Goal: Navigation & Orientation: Find specific page/section

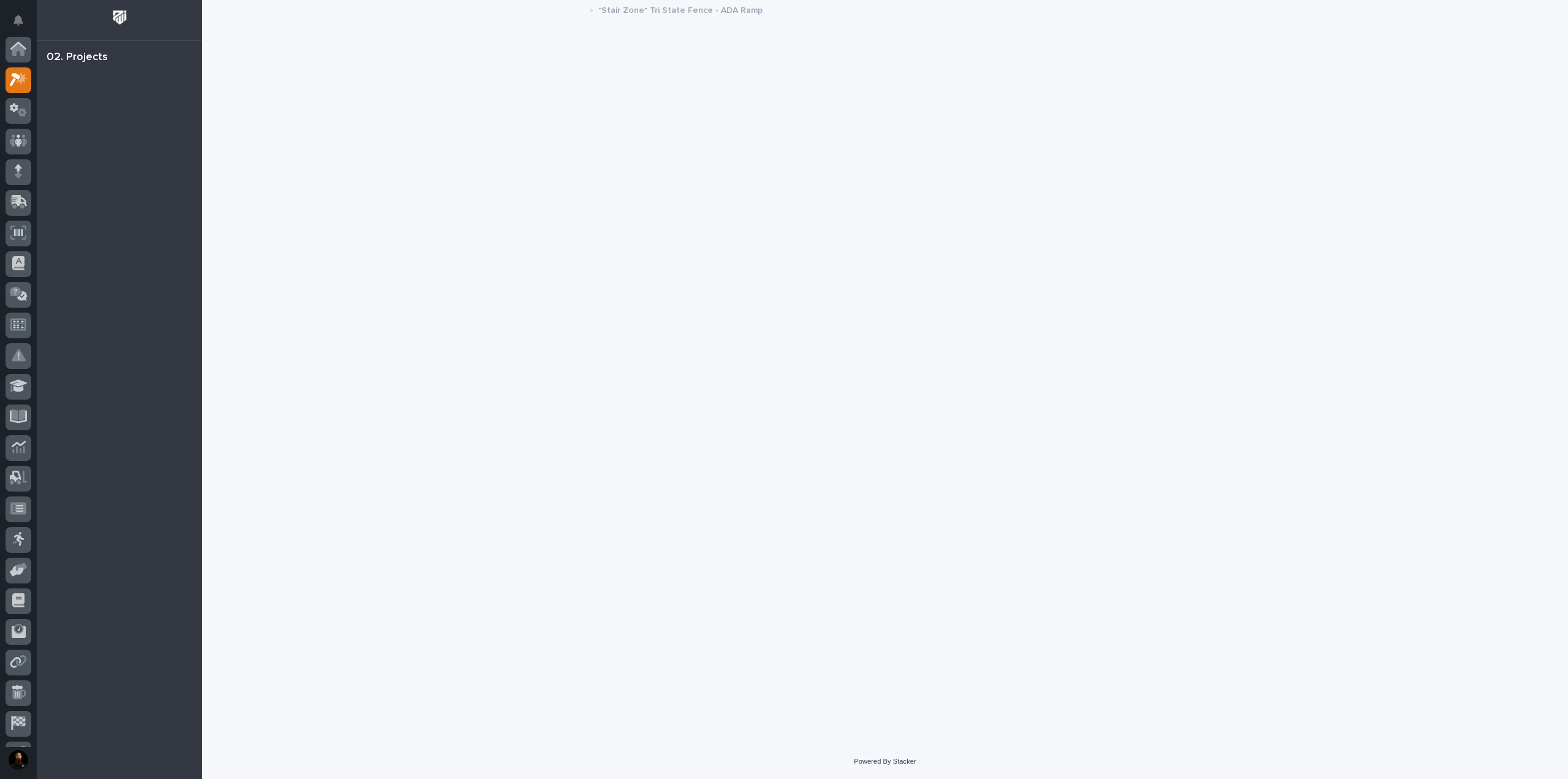
scroll to position [31, 0]
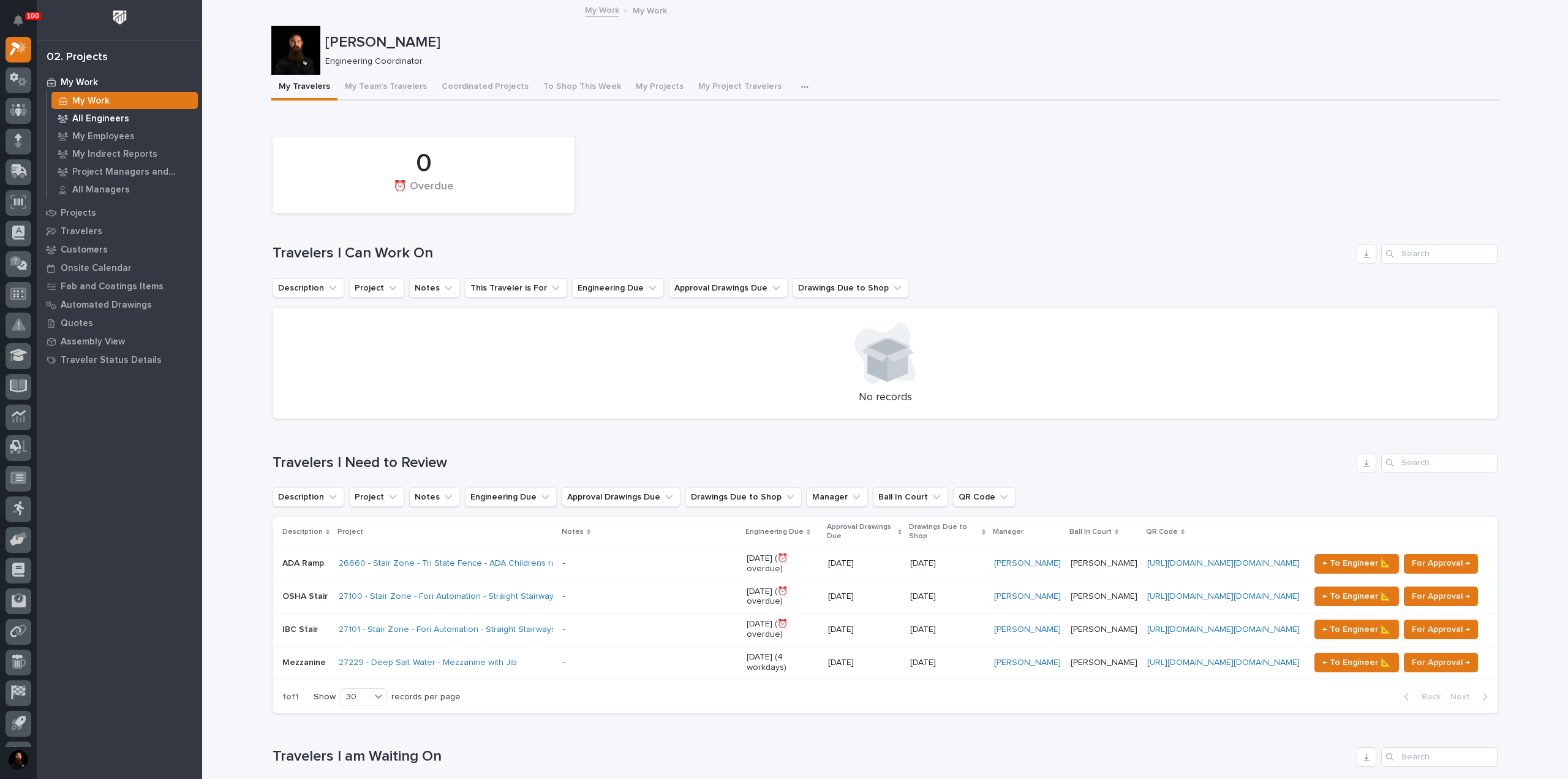
click at [114, 117] on p "All Engineers" at bounding box center [100, 119] width 57 height 11
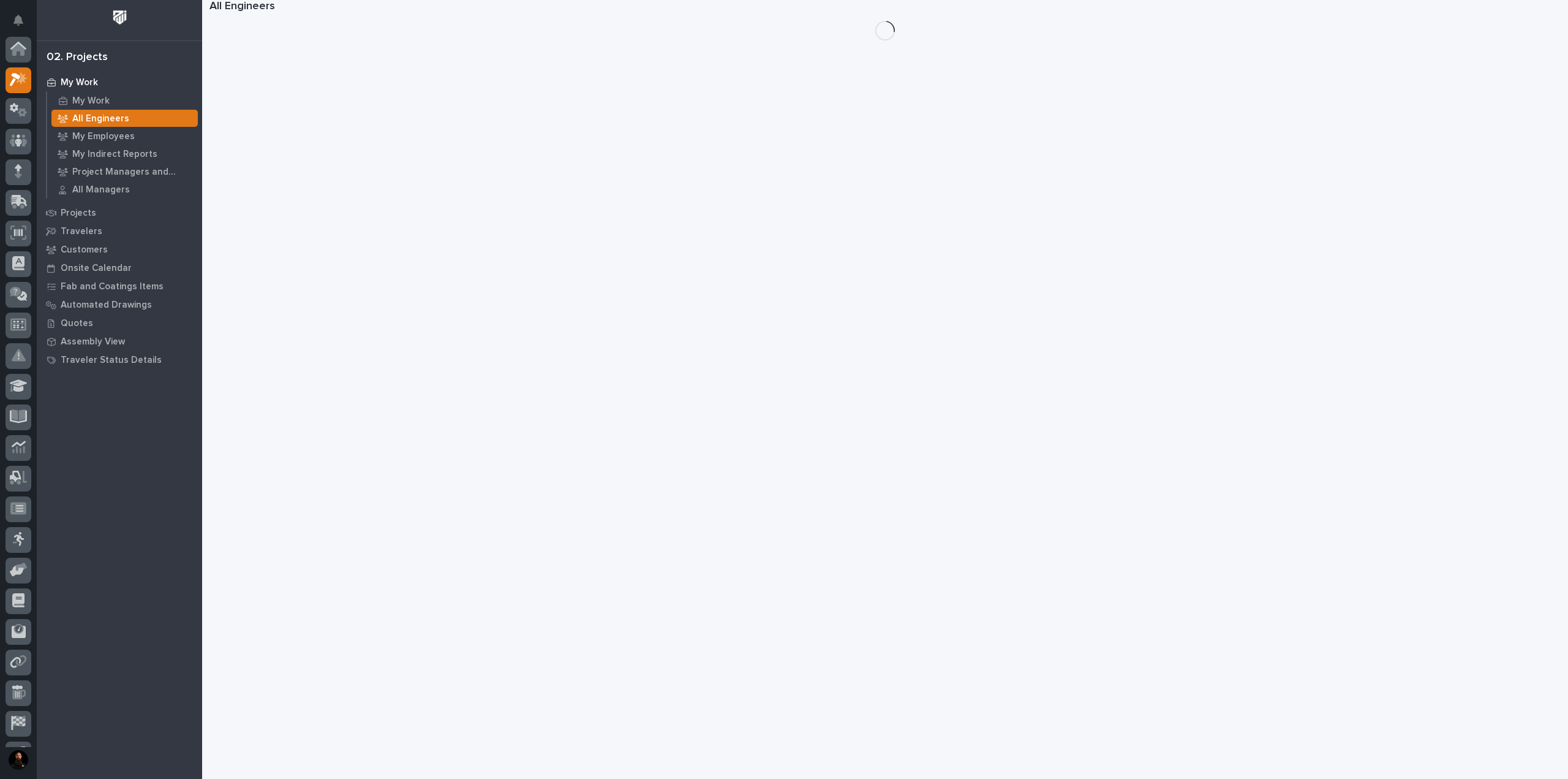
scroll to position [31, 0]
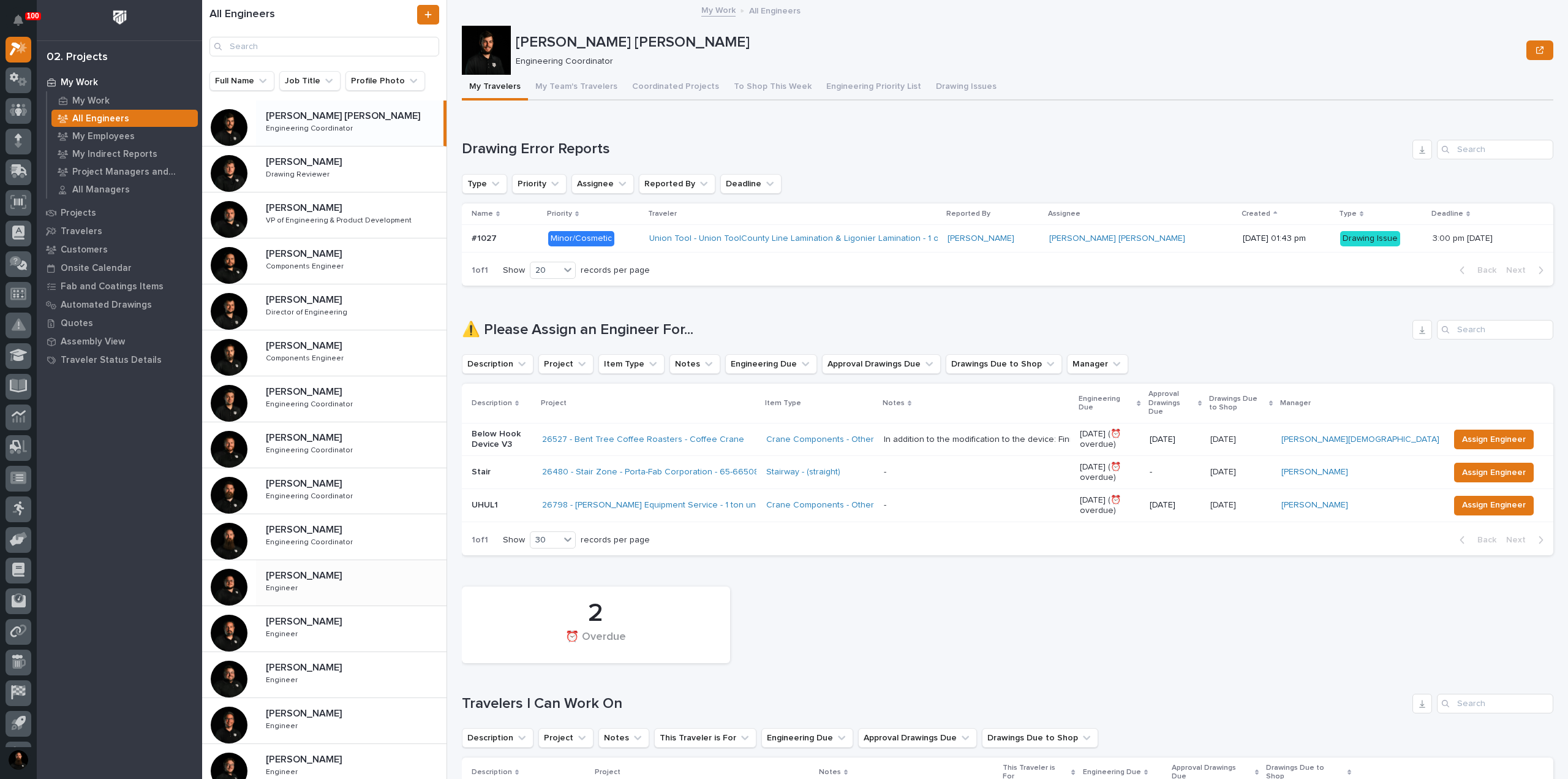
drag, startPoint x: 330, startPoint y: 593, endPoint x: 402, endPoint y: 598, distance: 72.2
click at [331, 593] on div "Caleb Kaufman Caleb Kaufman Engineer Engineer" at bounding box center [351, 582] width 191 height 35
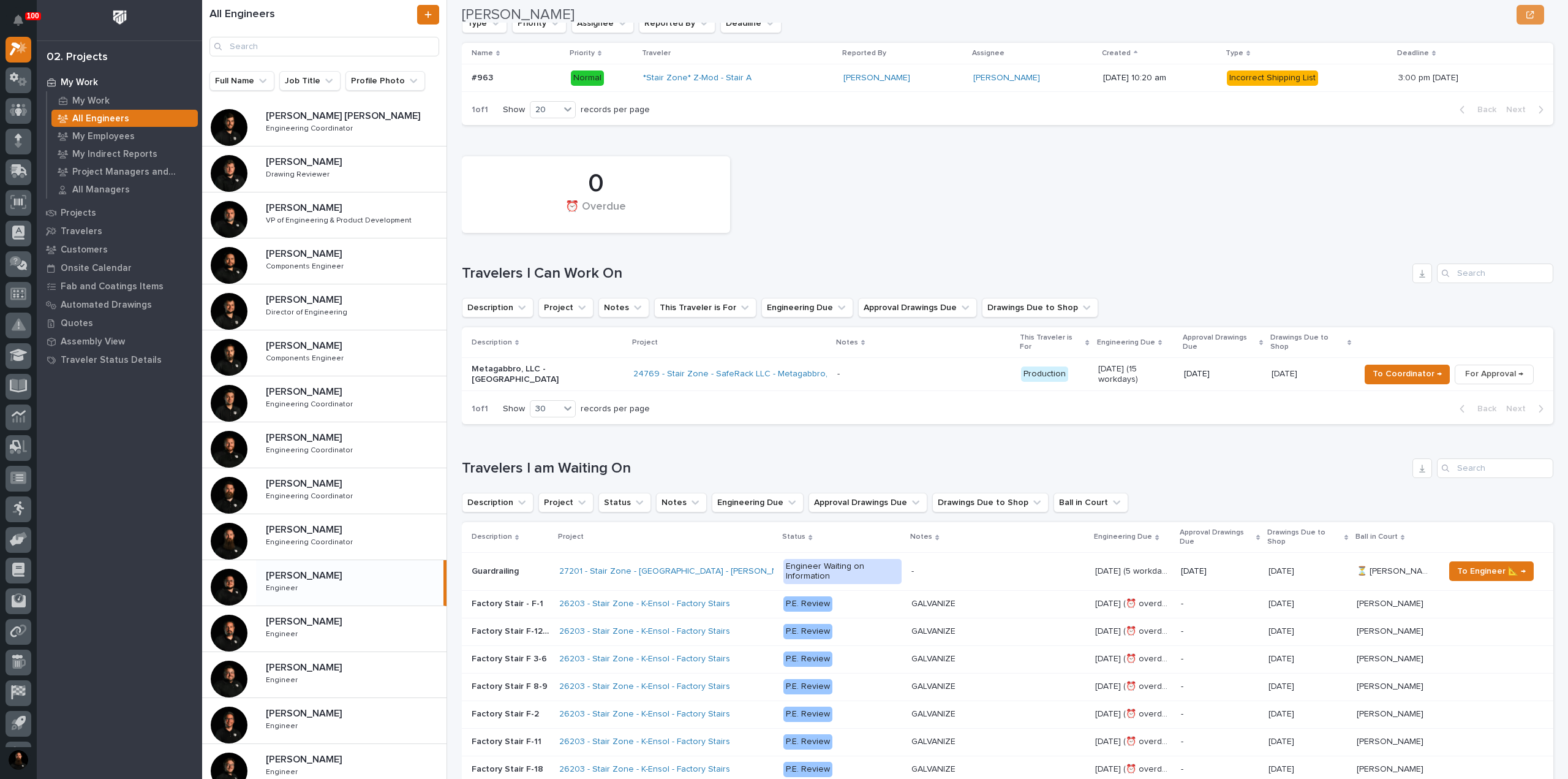
scroll to position [163, 0]
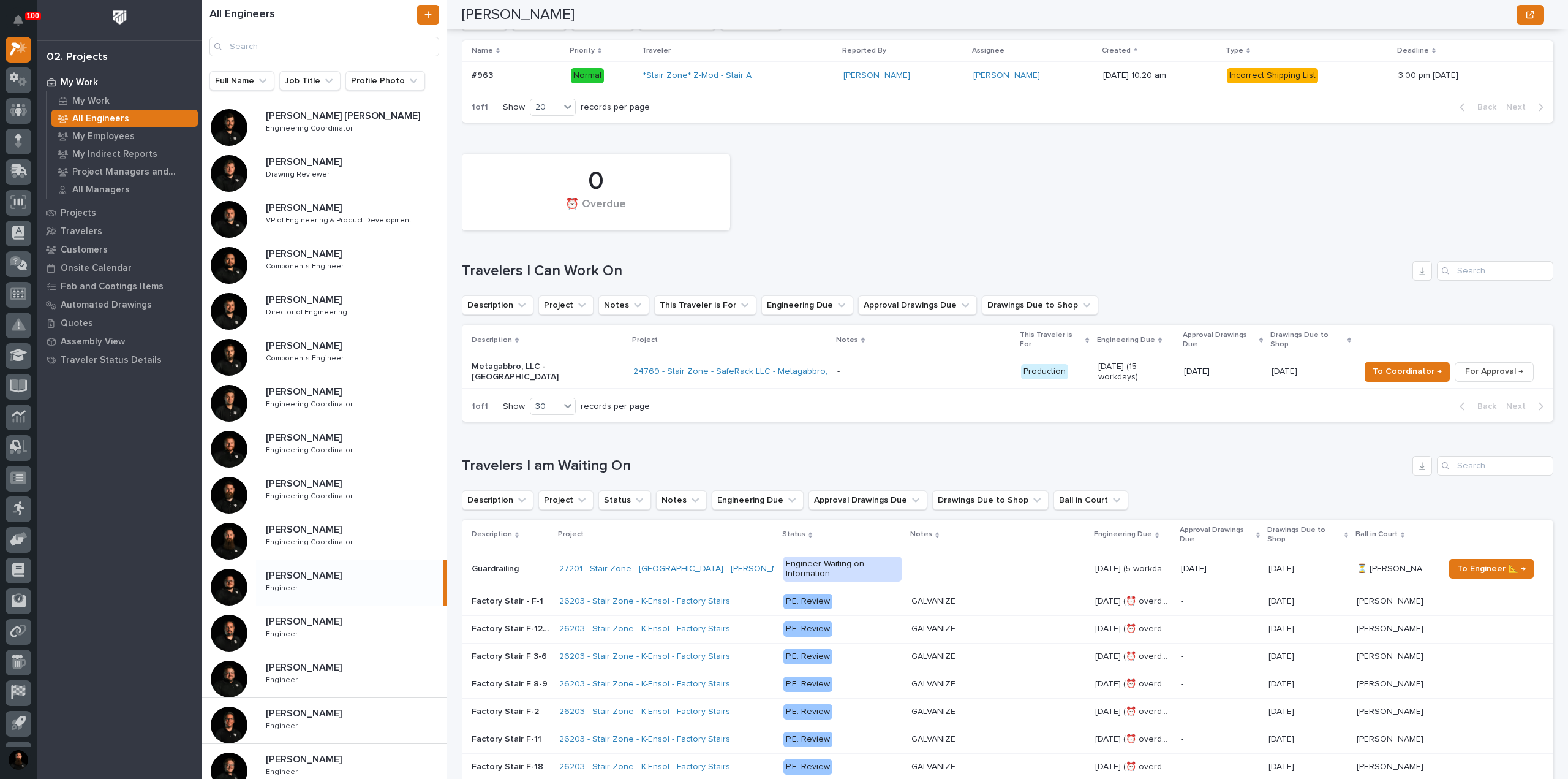
click at [600, 265] on h1 "Travelers I Can Work On" at bounding box center [934, 271] width 945 height 18
click at [599, 265] on h1 "Travelers I Can Work On" at bounding box center [934, 271] width 945 height 18
click at [702, 255] on div "0 ⏰ Overdue Travelers I Can Work On Description Project Notes This Traveler is …" at bounding box center [1007, 284] width 1091 height 274
click at [546, 362] on p "Metagabbro, LLC - Stair Tower" at bounding box center [547, 372] width 152 height 21
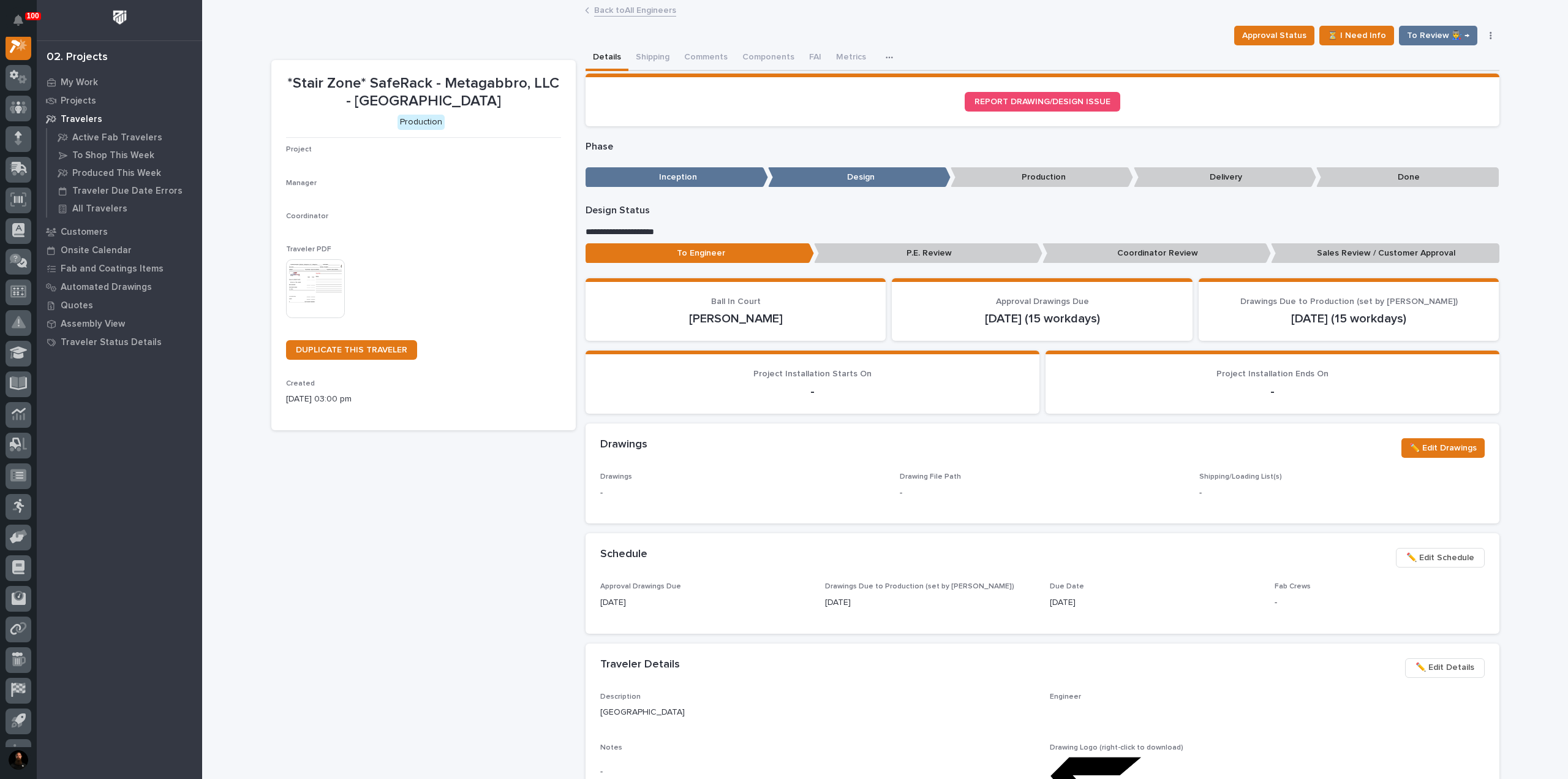
scroll to position [31, 0]
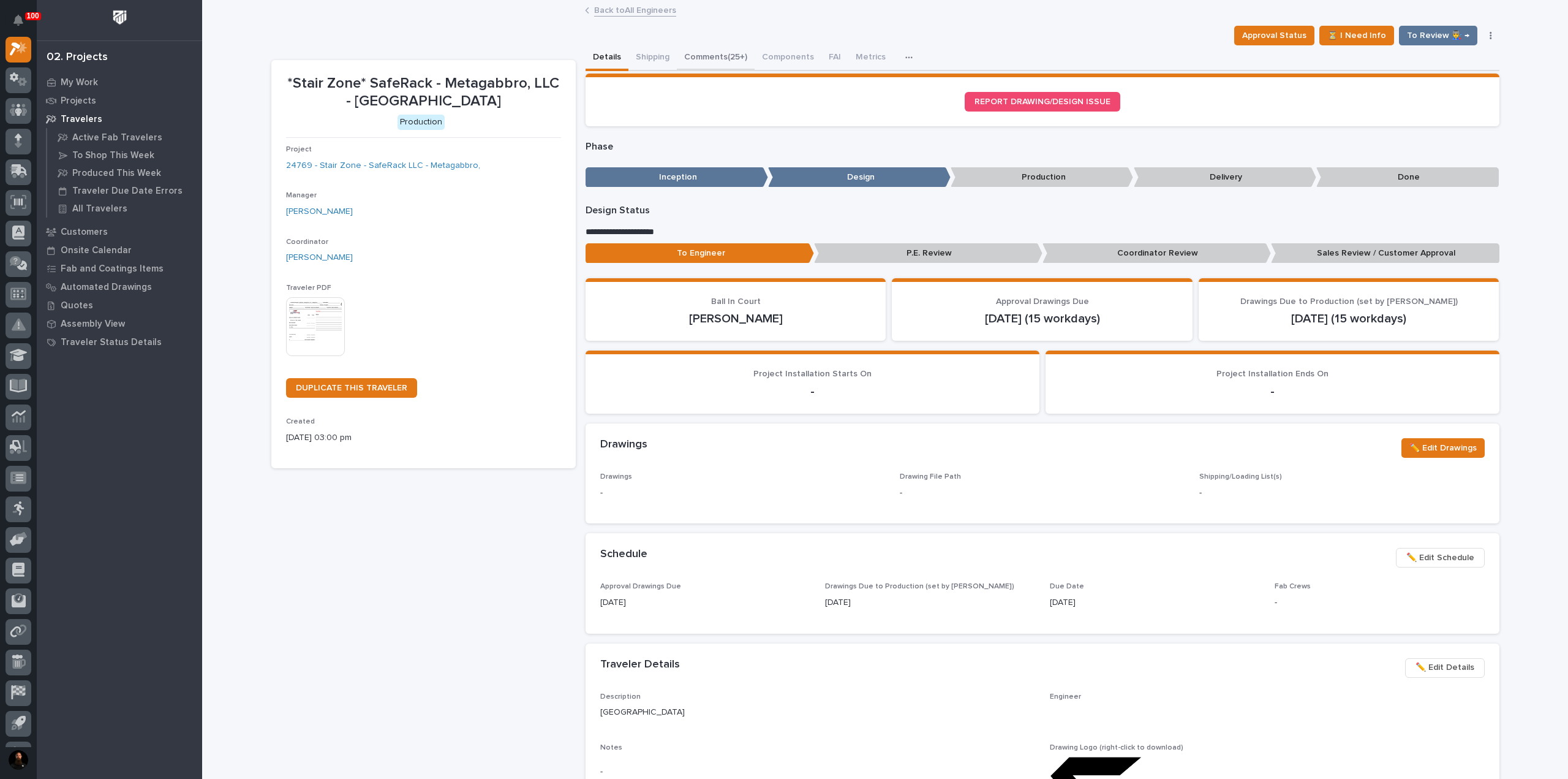
click at [707, 62] on button "Comments (25+)" at bounding box center [715, 58] width 78 height 26
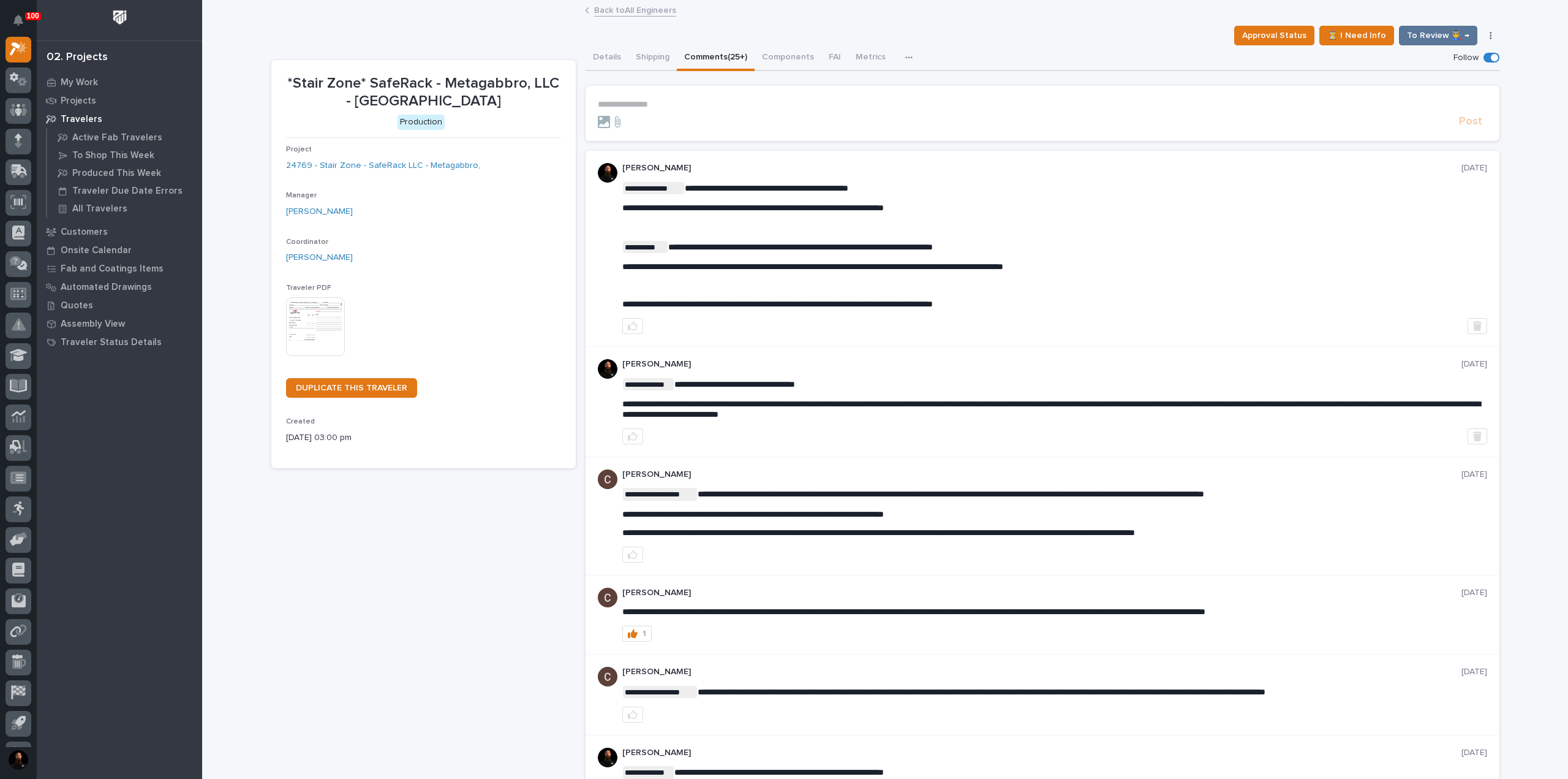
click at [768, 220] on div "**********" at bounding box center [1054, 246] width 865 height 127
click at [793, 233] on div "**********" at bounding box center [1054, 246] width 865 height 127
drag, startPoint x: 1088, startPoint y: 296, endPoint x: 1020, endPoint y: 306, distance: 68.7
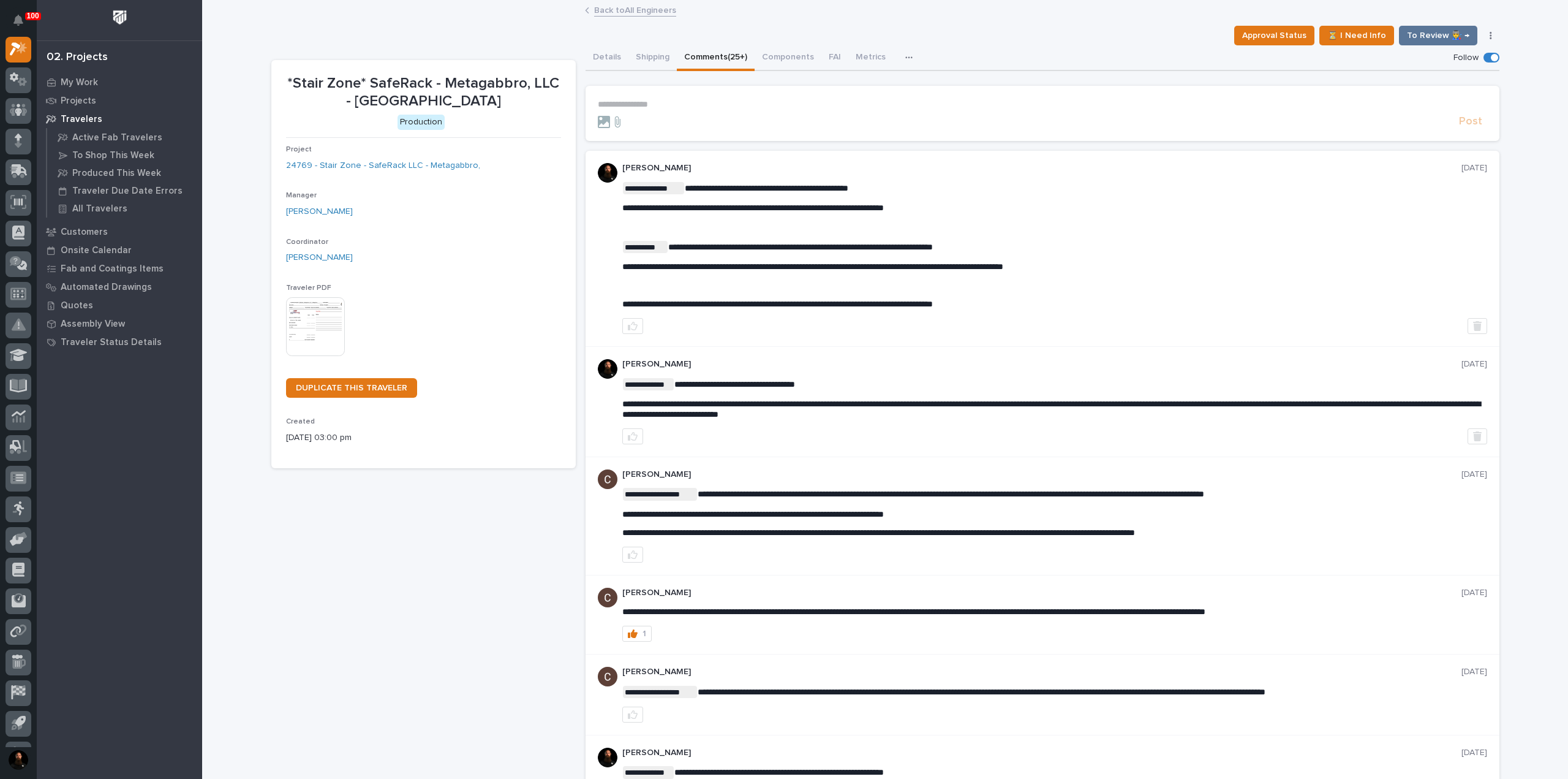
click at [1020, 306] on div "**********" at bounding box center [1054, 246] width 865 height 127
click at [1020, 306] on p "**********" at bounding box center [1054, 304] width 865 height 10
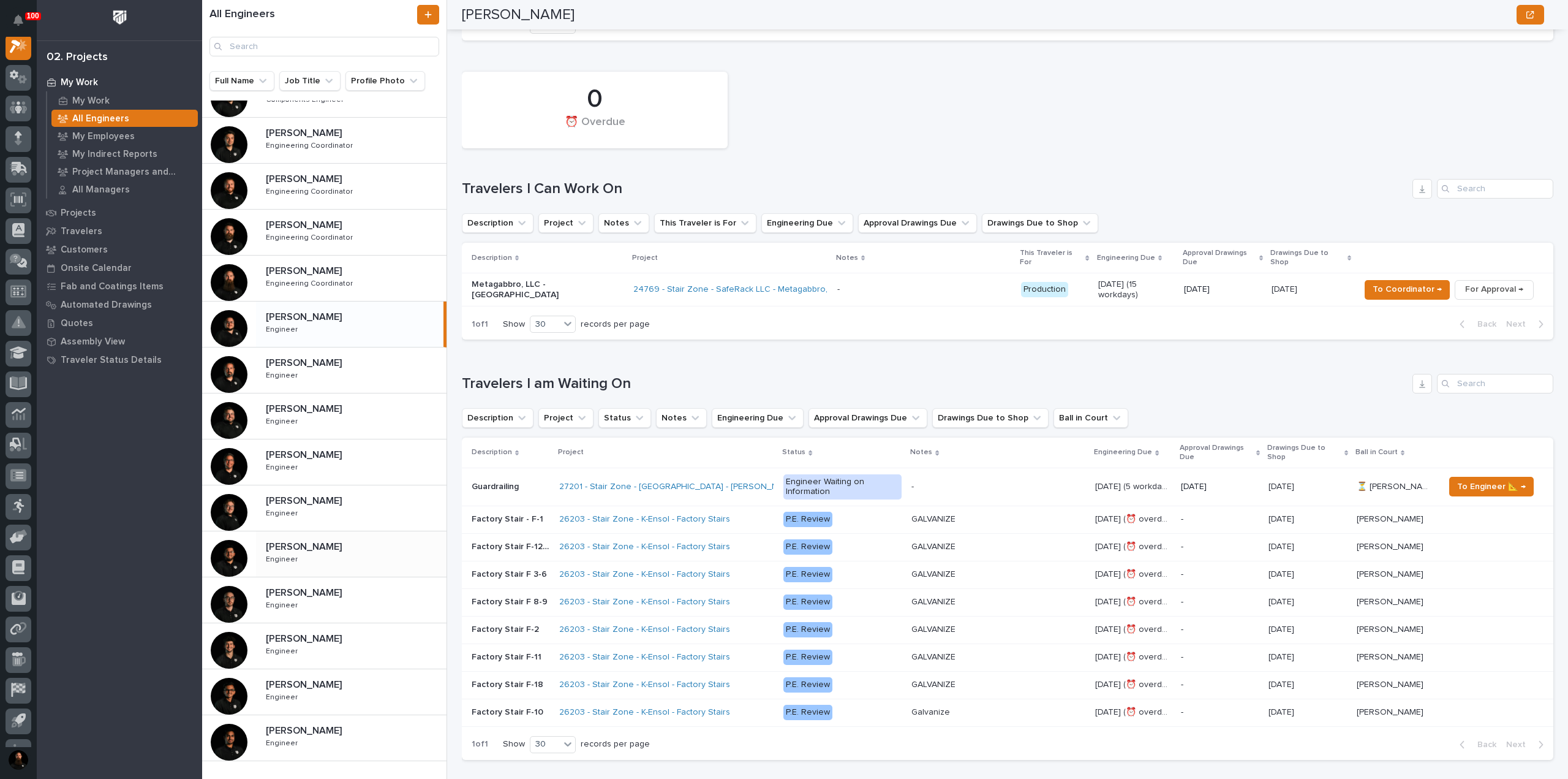
scroll to position [277, 0]
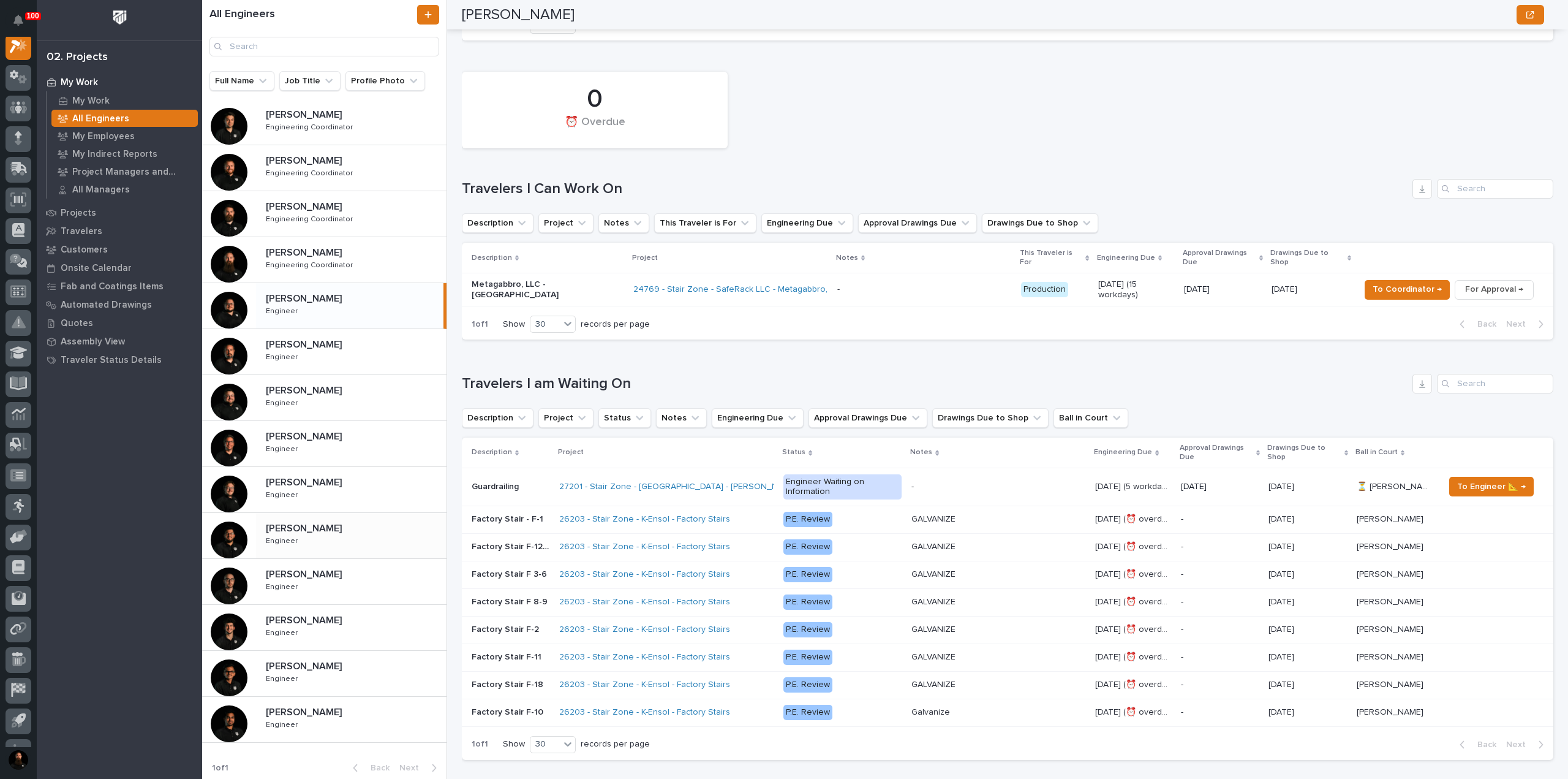
click at [331, 542] on div "Juan Santillan Juan Santillan Engineer Engineer" at bounding box center [351, 535] width 191 height 35
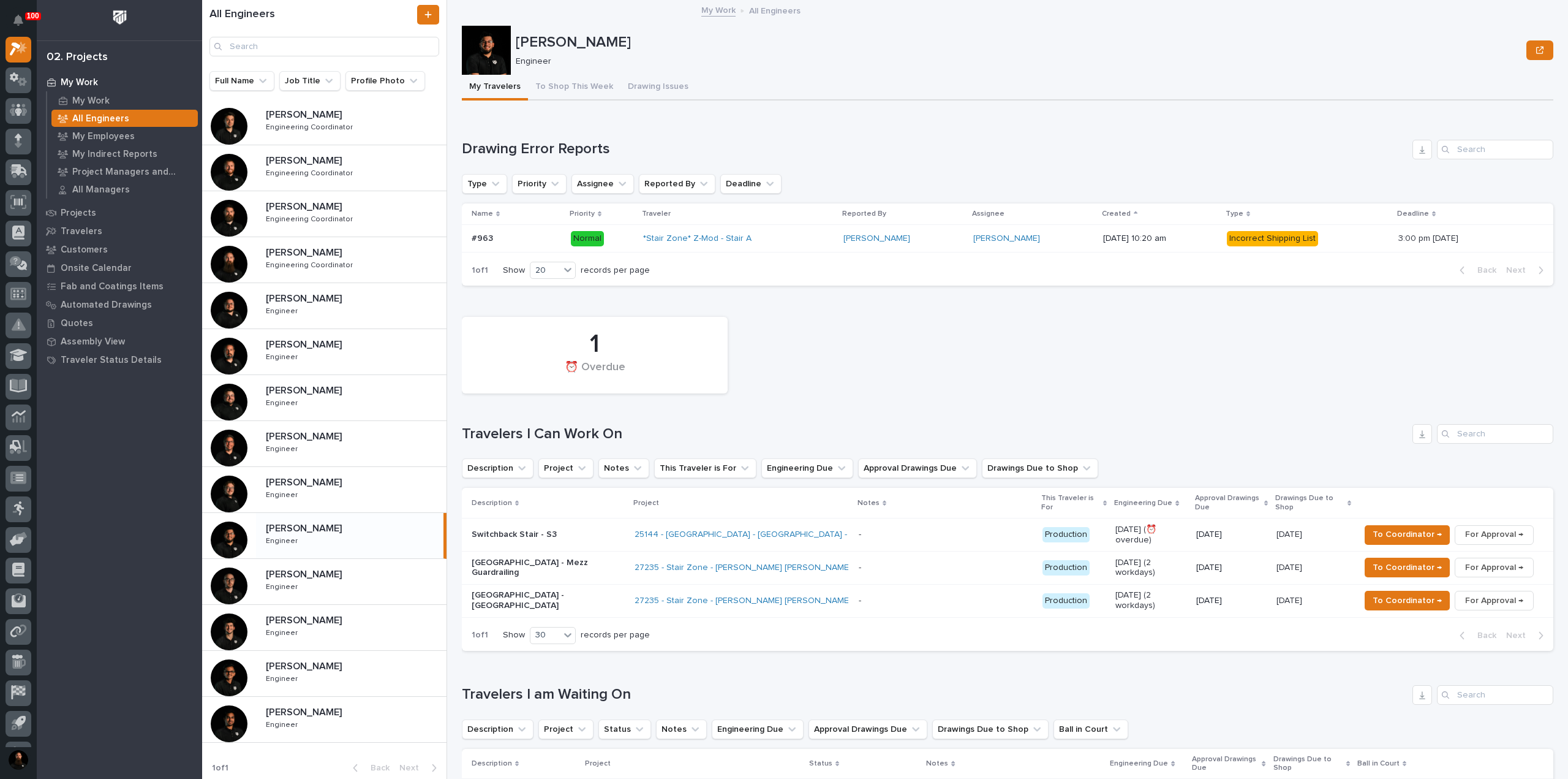
click at [611, 433] on h1 "Travelers I Can Work On" at bounding box center [934, 434] width 945 height 18
click at [674, 418] on div "1 ⏰ Overdue Travelers I Can Work On Description Project Notes This Traveler is …" at bounding box center [1007, 480] width 1091 height 339
click at [500, 238] on p at bounding box center [516, 239] width 89 height 10
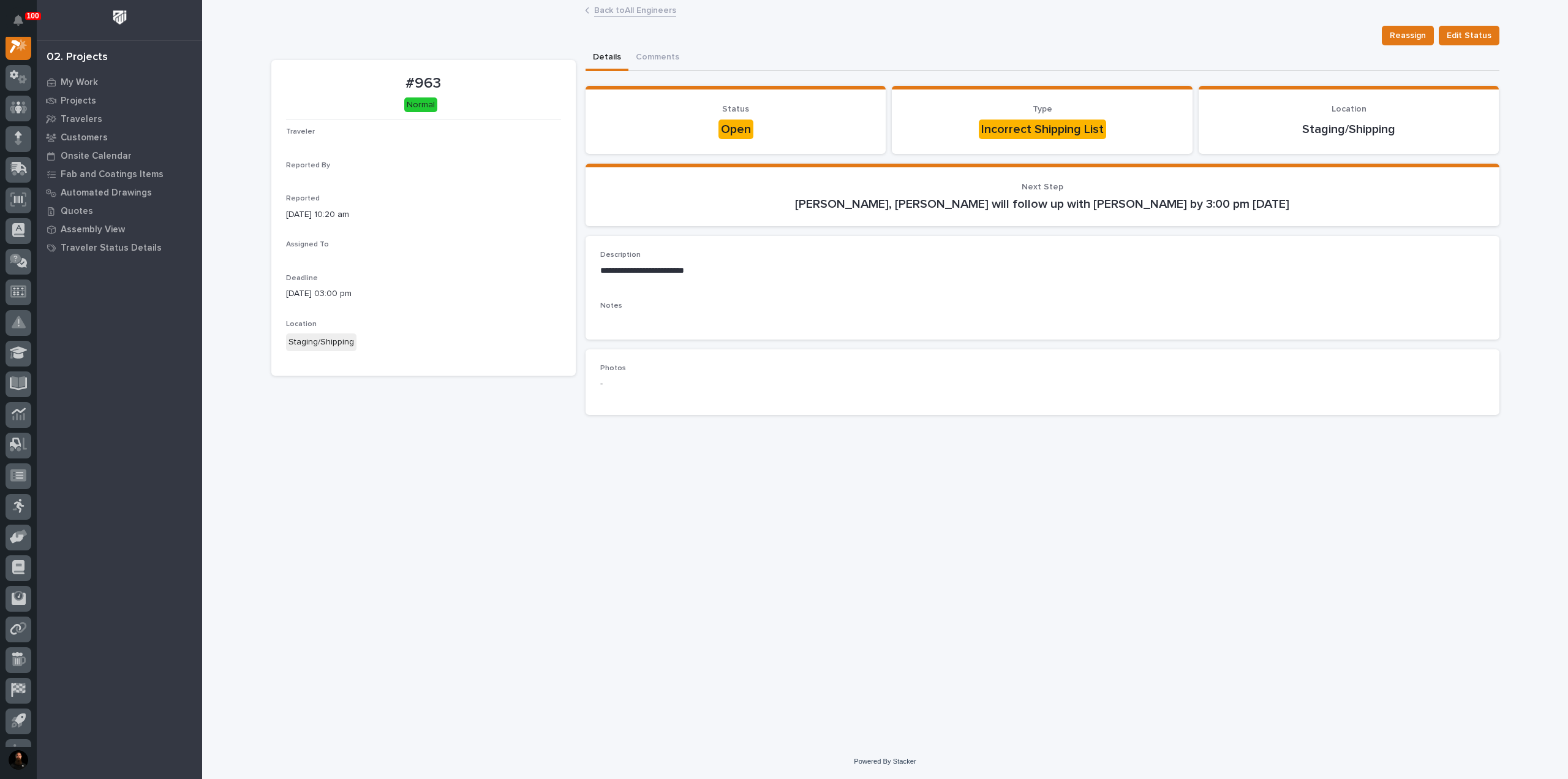
scroll to position [31, 0]
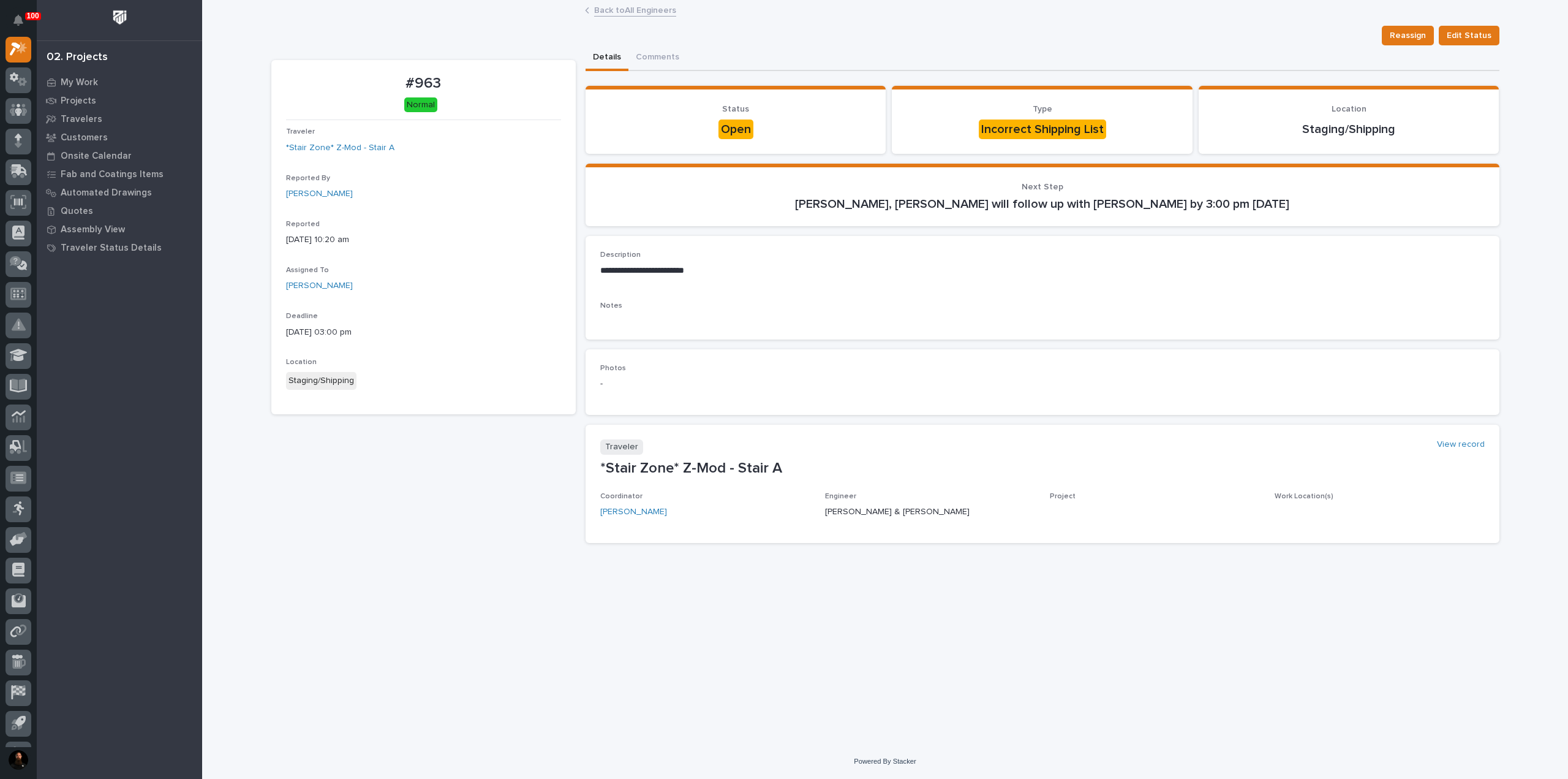
click at [835, 203] on p "Caleb Kaufman, Juan Santillan will follow up with Ken Overmyer by 3:00 pm Wedne…" at bounding box center [1042, 204] width 884 height 15
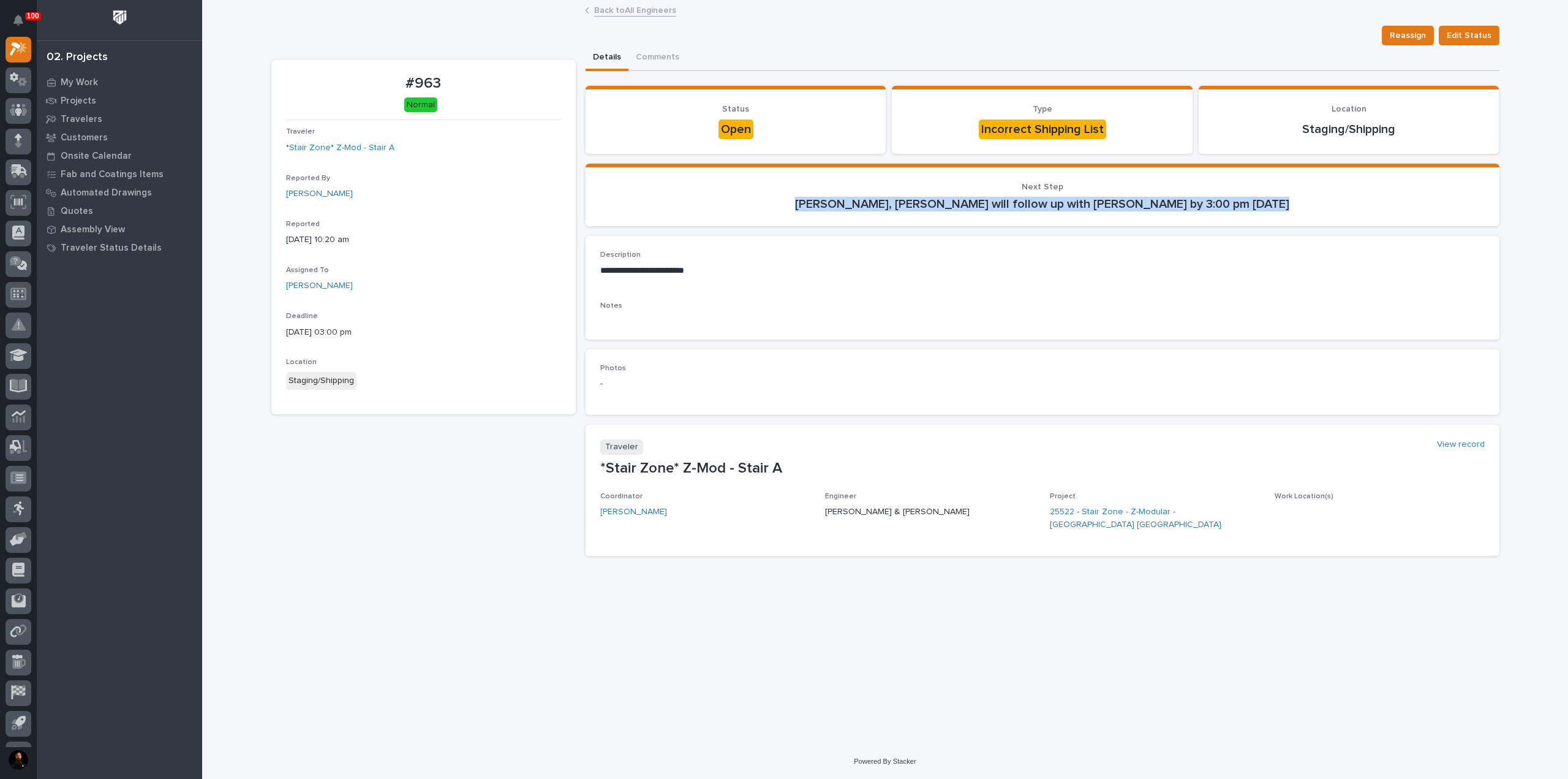
click at [783, 207] on p "Caleb Kaufman, Juan Santillan will follow up with Ken Overmyer by 3:00 pm Wedne…" at bounding box center [1042, 204] width 884 height 15
click at [671, 270] on p "**********" at bounding box center [1042, 271] width 884 height 12
drag, startPoint x: 671, startPoint y: 270, endPoint x: 676, endPoint y: 284, distance: 14.9
click at [672, 271] on p "**********" at bounding box center [1042, 271] width 884 height 12
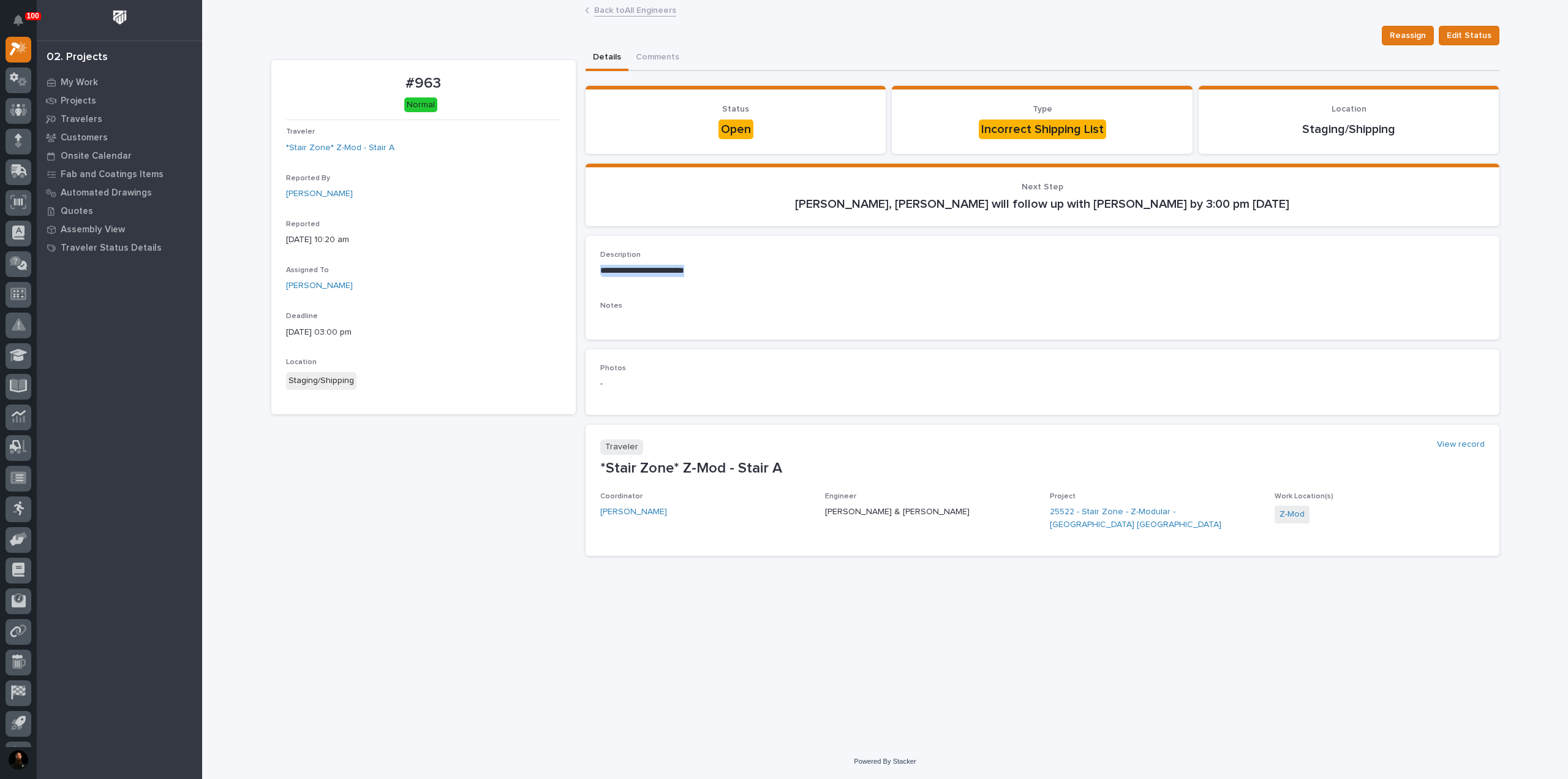
click at [676, 284] on div "**********" at bounding box center [1042, 268] width 884 height 35
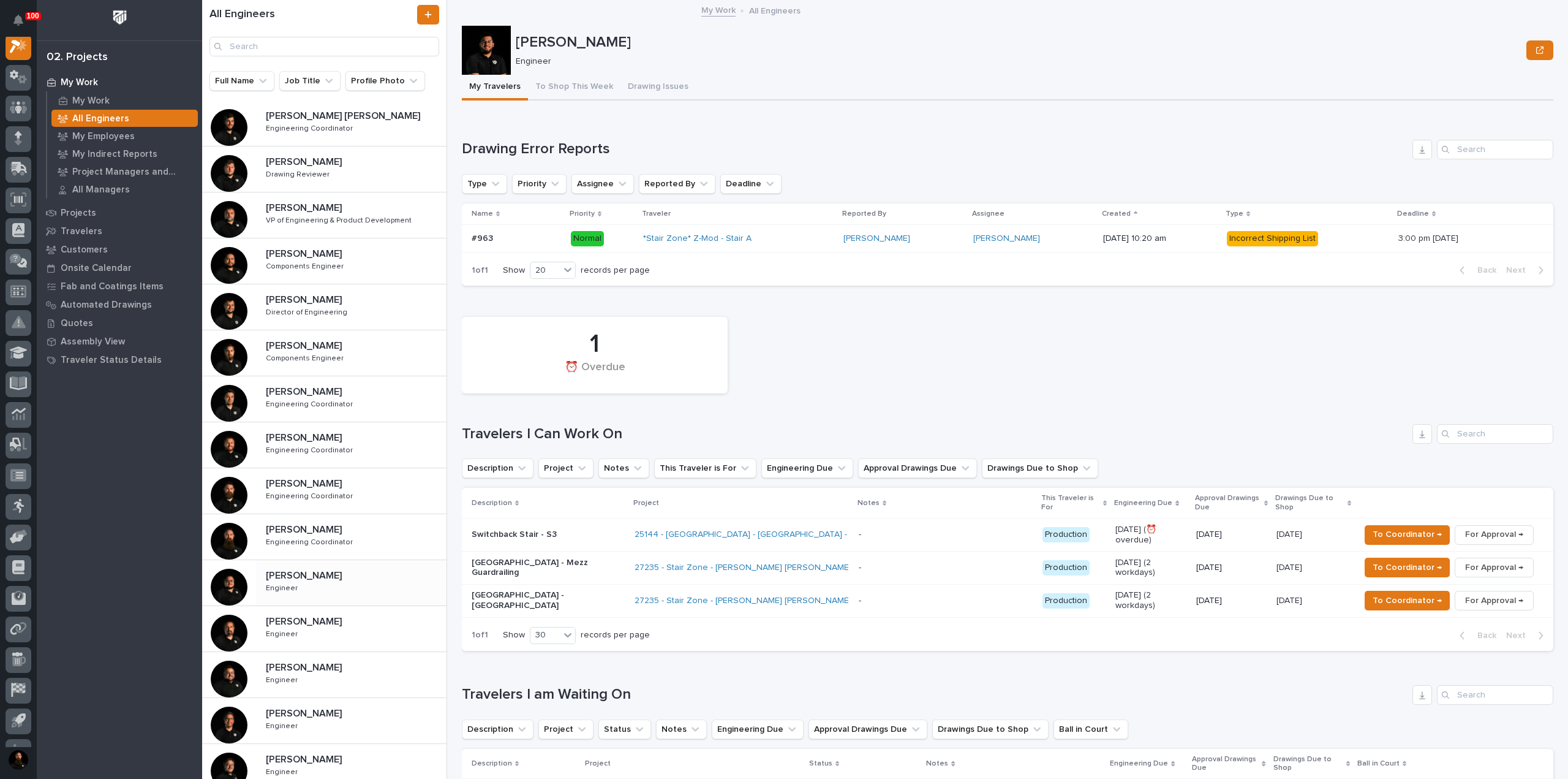
click at [309, 581] on div "Caleb Kaufman Caleb Kaufman Engineer Engineer" at bounding box center [351, 582] width 191 height 35
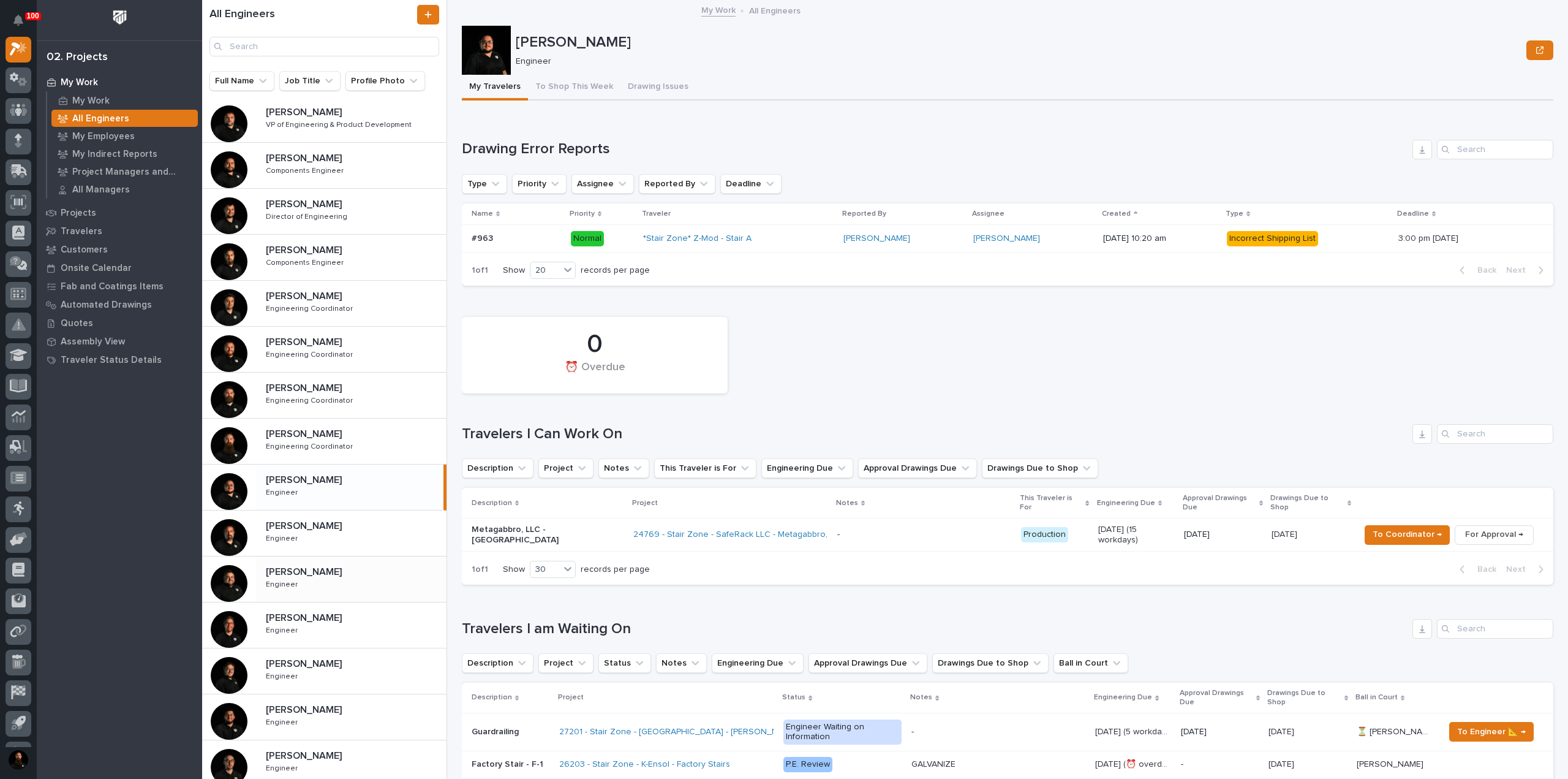
scroll to position [277, 0]
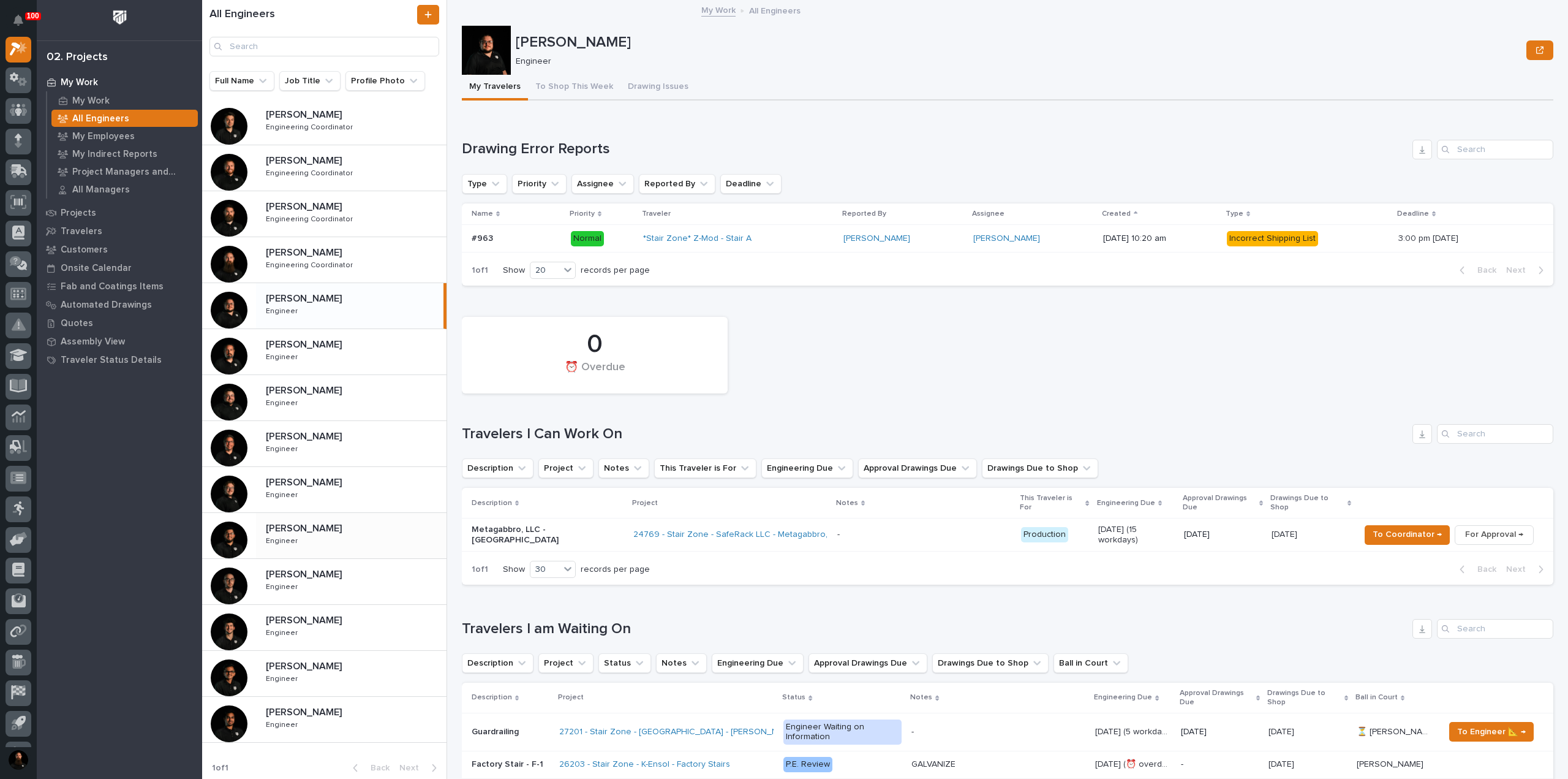
click at [319, 539] on div "Juan Santillan Juan Santillan Engineer Engineer" at bounding box center [351, 535] width 191 height 35
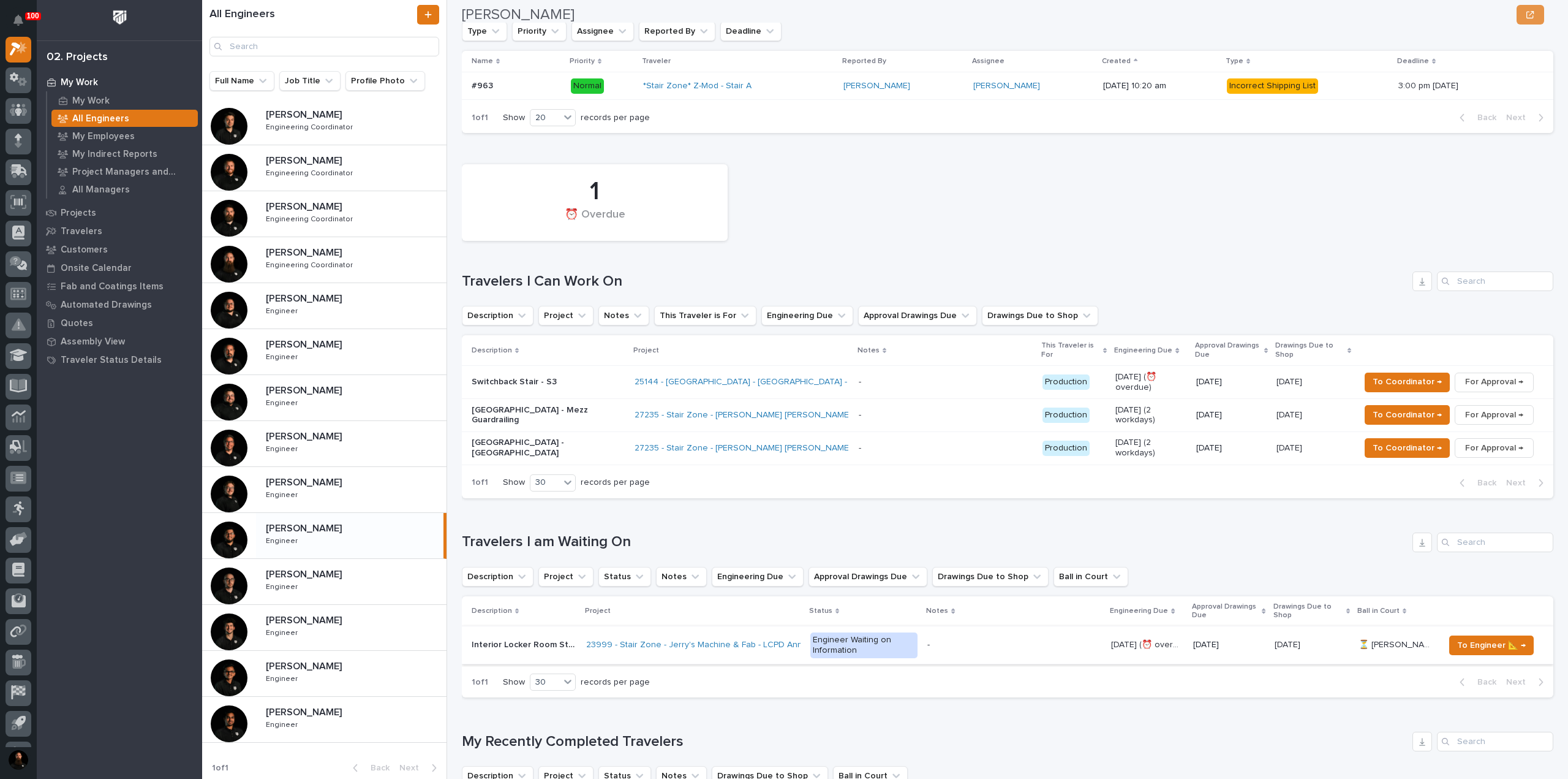
scroll to position [163, 0]
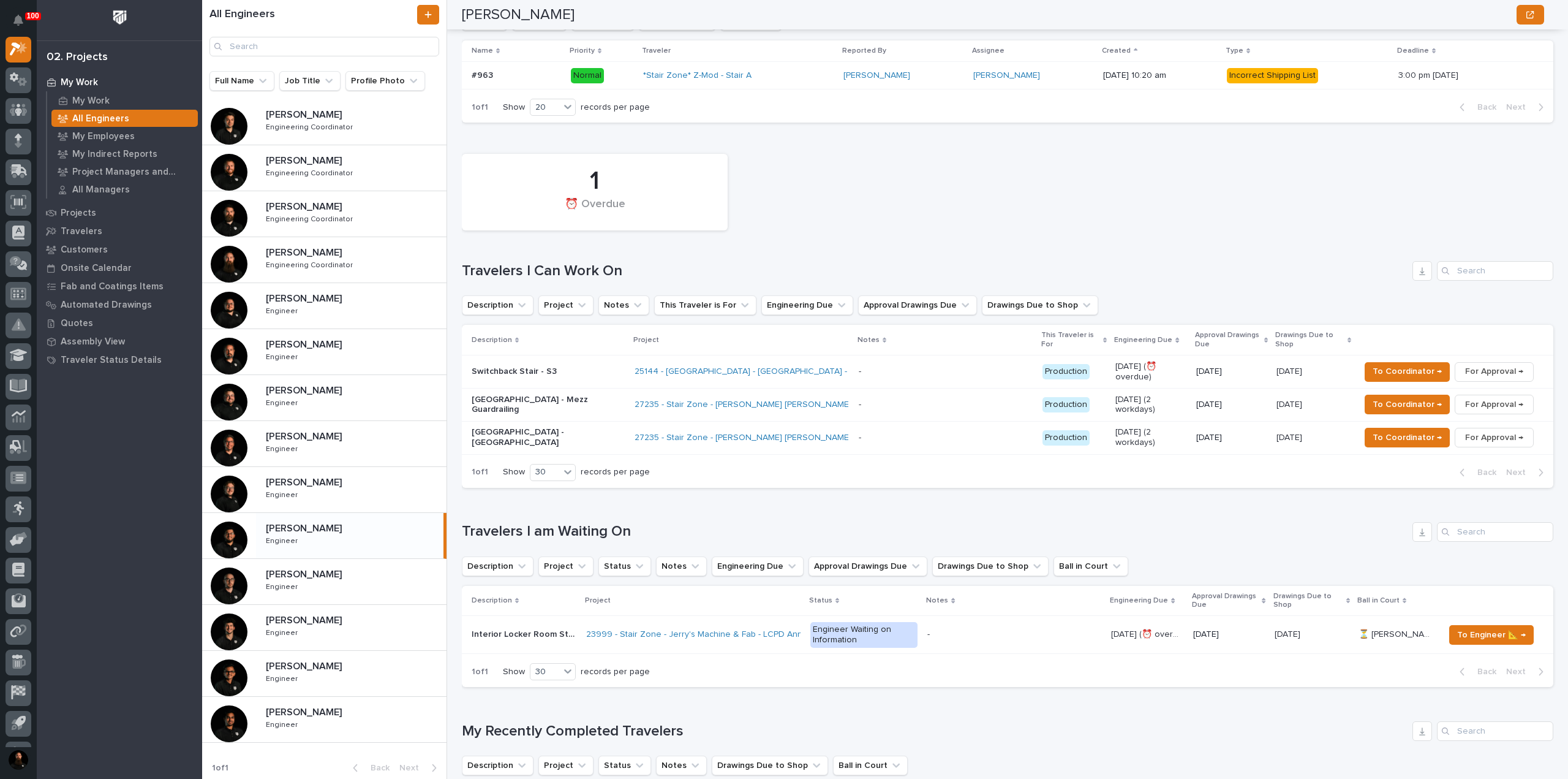
click at [586, 518] on div "Loading... Saving… Travelers I am Waiting On Description Project Status Notes E…" at bounding box center [1007, 597] width 1091 height 200
click at [588, 528] on h1 "Travelers I am Waiting On" at bounding box center [934, 531] width 945 height 18
click at [612, 522] on h1 "Travelers I am Waiting On" at bounding box center [934, 531] width 945 height 18
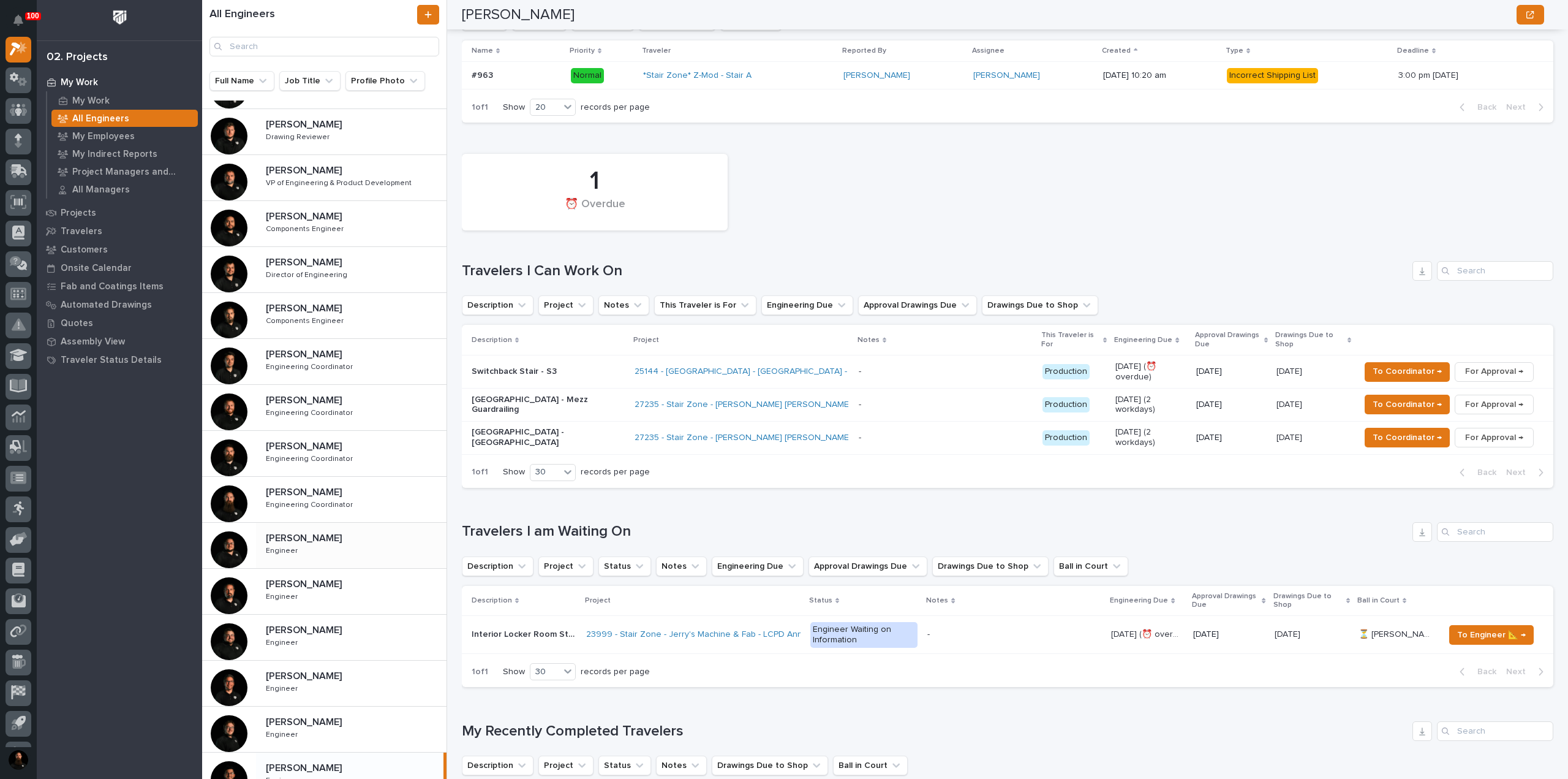
scroll to position [0, 0]
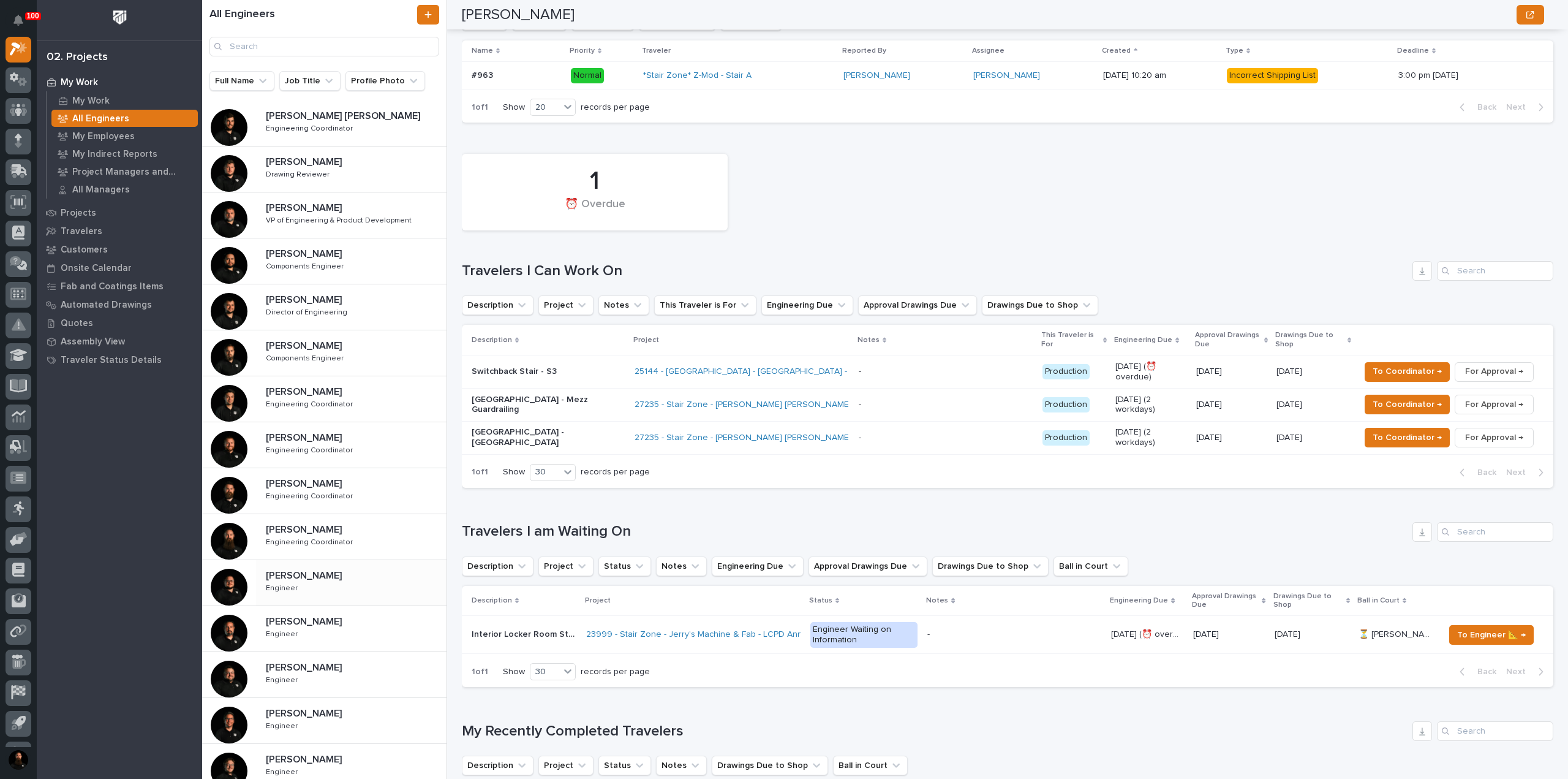
click at [288, 587] on p "Engineer" at bounding box center [283, 587] width 34 height 11
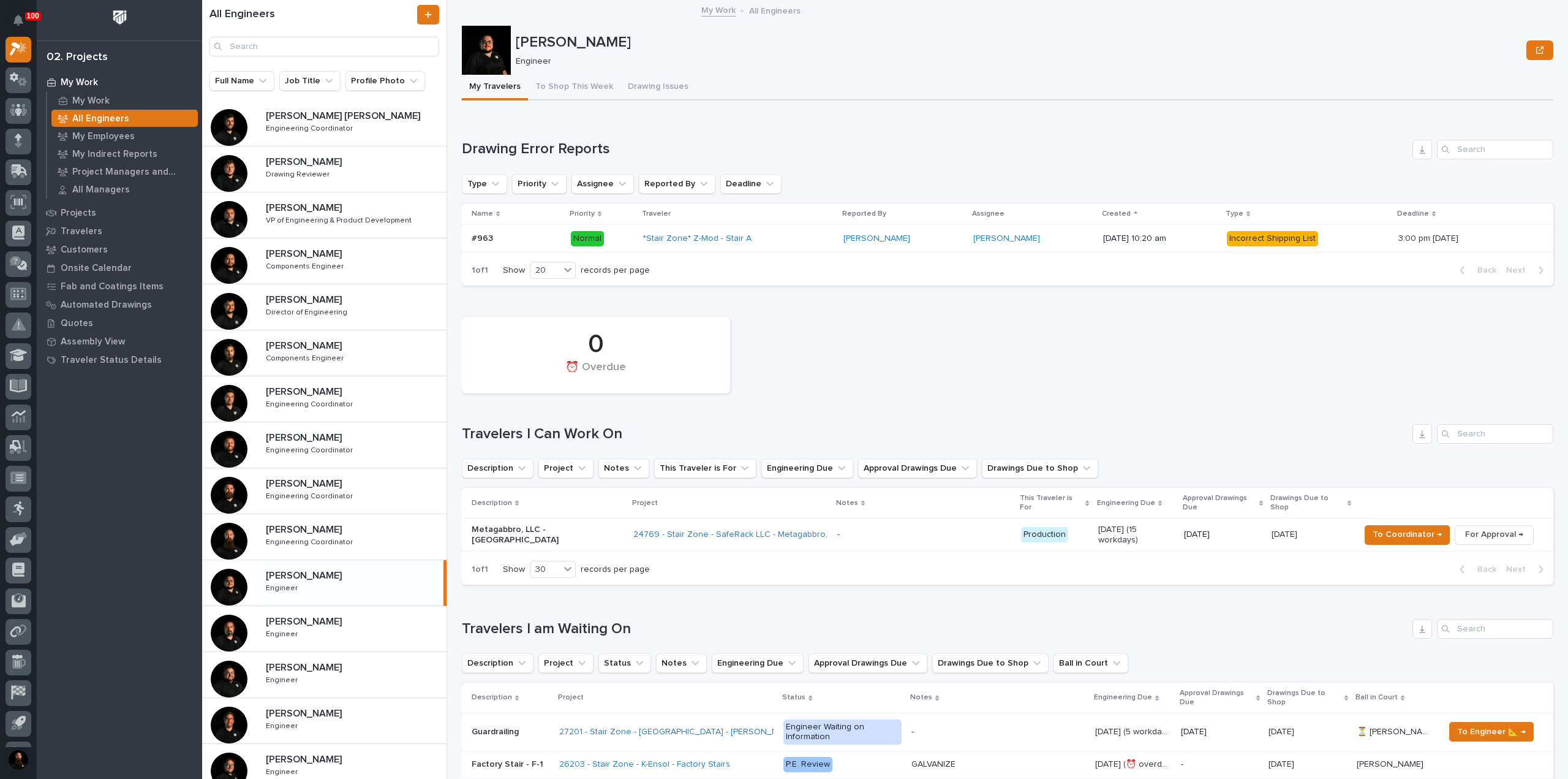
click at [576, 427] on h1 "Travelers I Can Work On" at bounding box center [934, 434] width 945 height 18
drag, startPoint x: 576, startPoint y: 427, endPoint x: 580, endPoint y: 416, distance: 11.7
click at [576, 426] on h1 "Travelers I Can Work On" at bounding box center [934, 434] width 945 height 18
click at [580, 415] on div "0 ⏰ Overdue Travelers I Can Work On Description Project Notes This Traveler is …" at bounding box center [1007, 447] width 1091 height 274
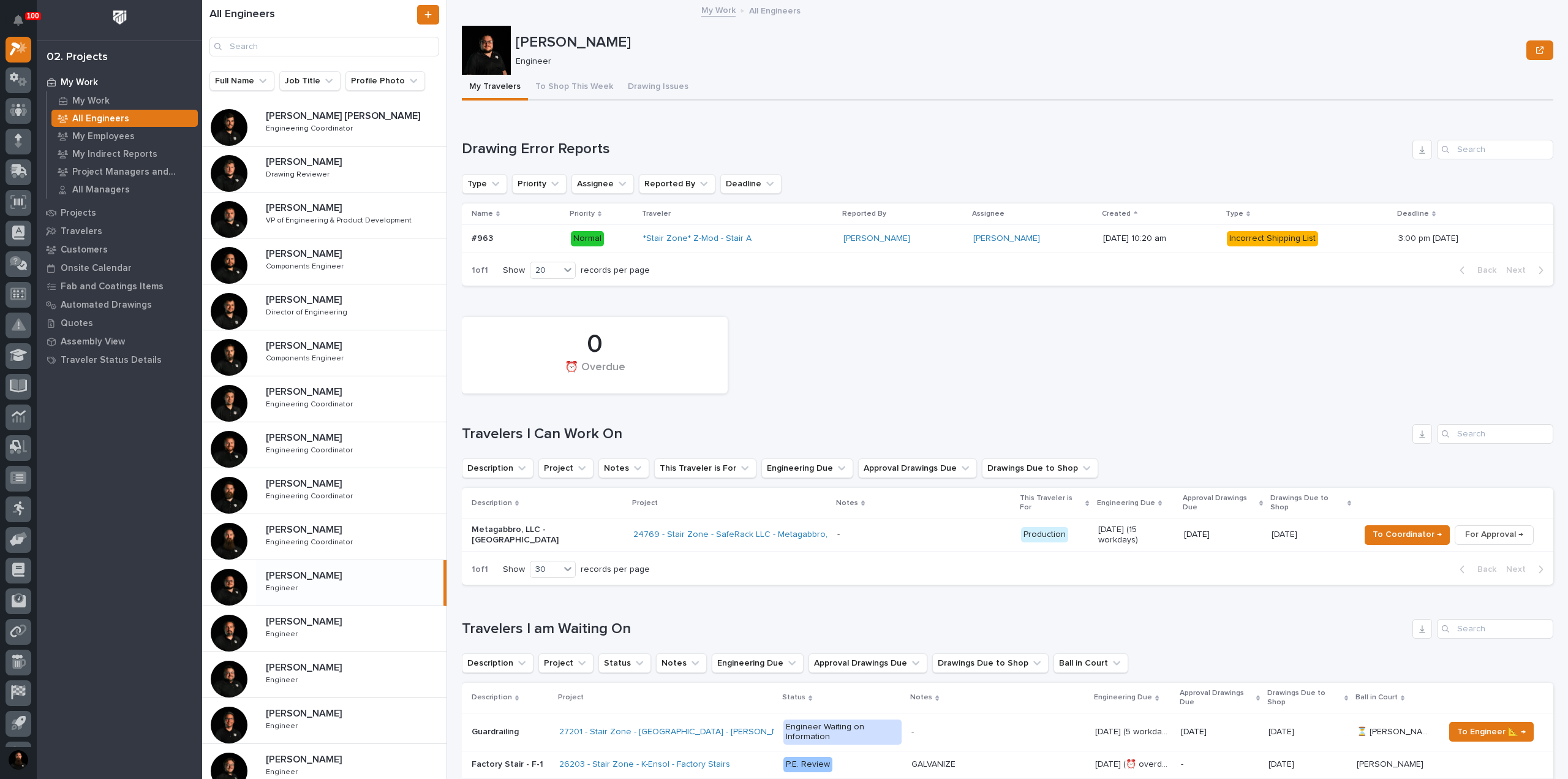
click at [559, 429] on h1 "Travelers I Can Work On" at bounding box center [934, 434] width 945 height 18
drag, startPoint x: 559, startPoint y: 429, endPoint x: 559, endPoint y: 416, distance: 13.0
click at [559, 429] on h1 "Travelers I Can Work On" at bounding box center [934, 434] width 945 height 18
click at [559, 415] on div "0 ⏰ Overdue Travelers I Can Work On Description Project Notes This Traveler is …" at bounding box center [1007, 447] width 1091 height 274
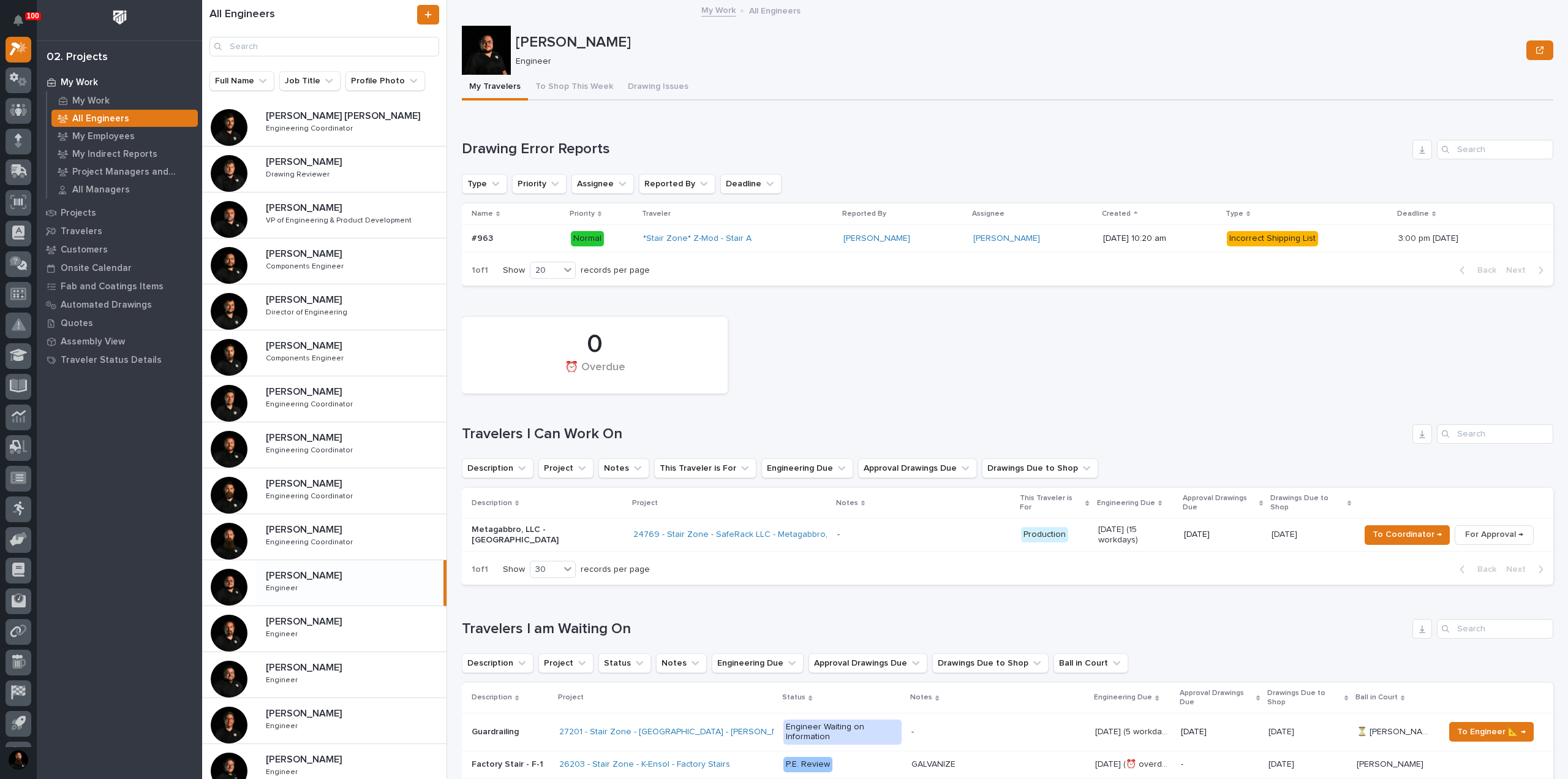
click at [561, 434] on h1 "Travelers I Can Work On" at bounding box center [934, 434] width 945 height 18
click at [563, 421] on div "0 ⏰ Overdue Travelers I Can Work On Description Project Notes This Traveler is …" at bounding box center [1007, 447] width 1091 height 274
click at [573, 426] on h1 "Travelers I Can Work On" at bounding box center [934, 434] width 945 height 18
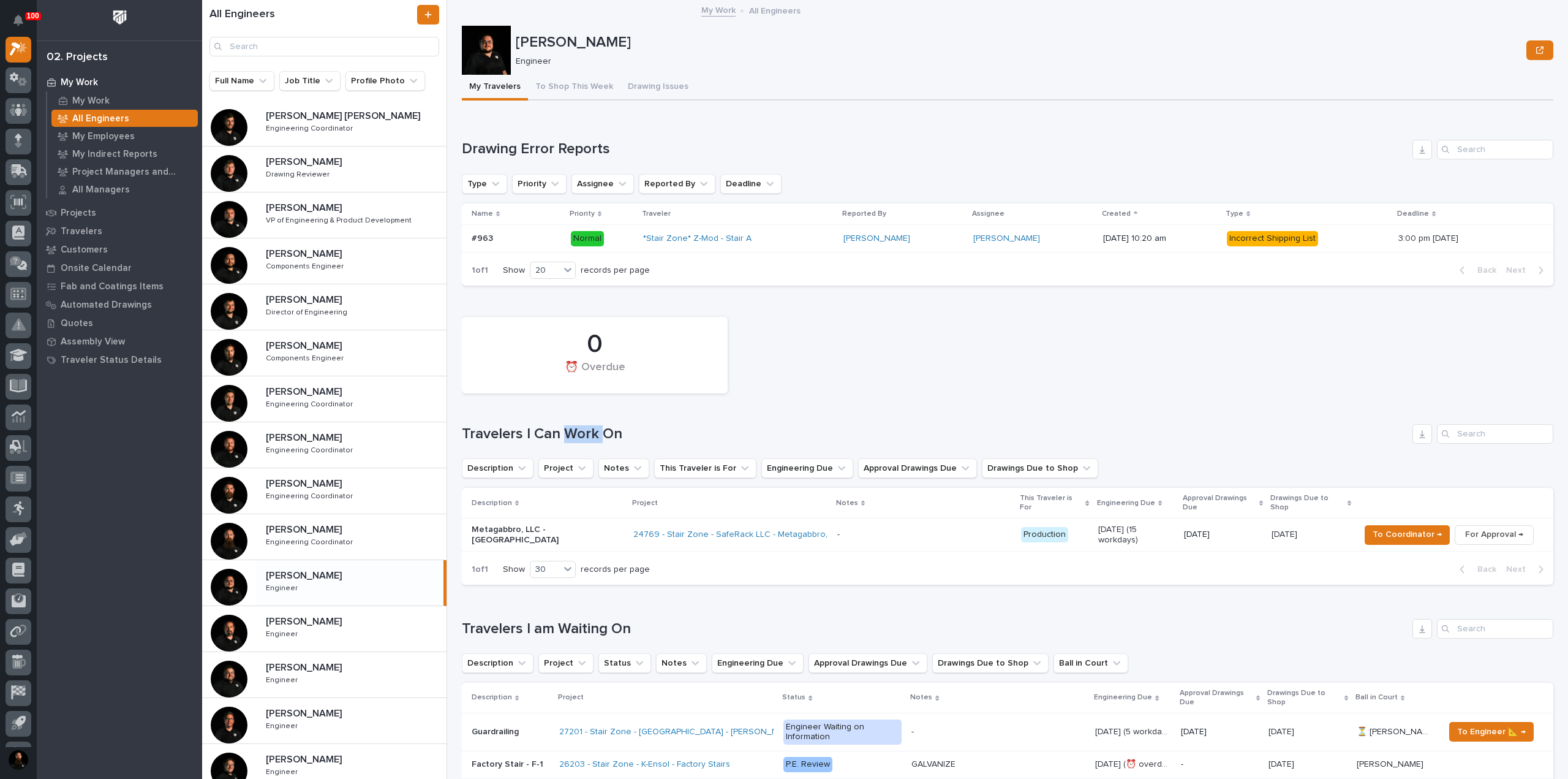
click at [573, 426] on h1 "Travelers I Can Work On" at bounding box center [934, 434] width 945 height 18
click at [574, 427] on h1 "Travelers I Can Work On" at bounding box center [934, 434] width 945 height 18
click at [576, 417] on div "0 ⏰ Overdue Travelers I Can Work On Description Project Notes This Traveler is …" at bounding box center [1007, 447] width 1091 height 274
click at [577, 429] on h1 "Travelers I Can Work On" at bounding box center [934, 434] width 945 height 18
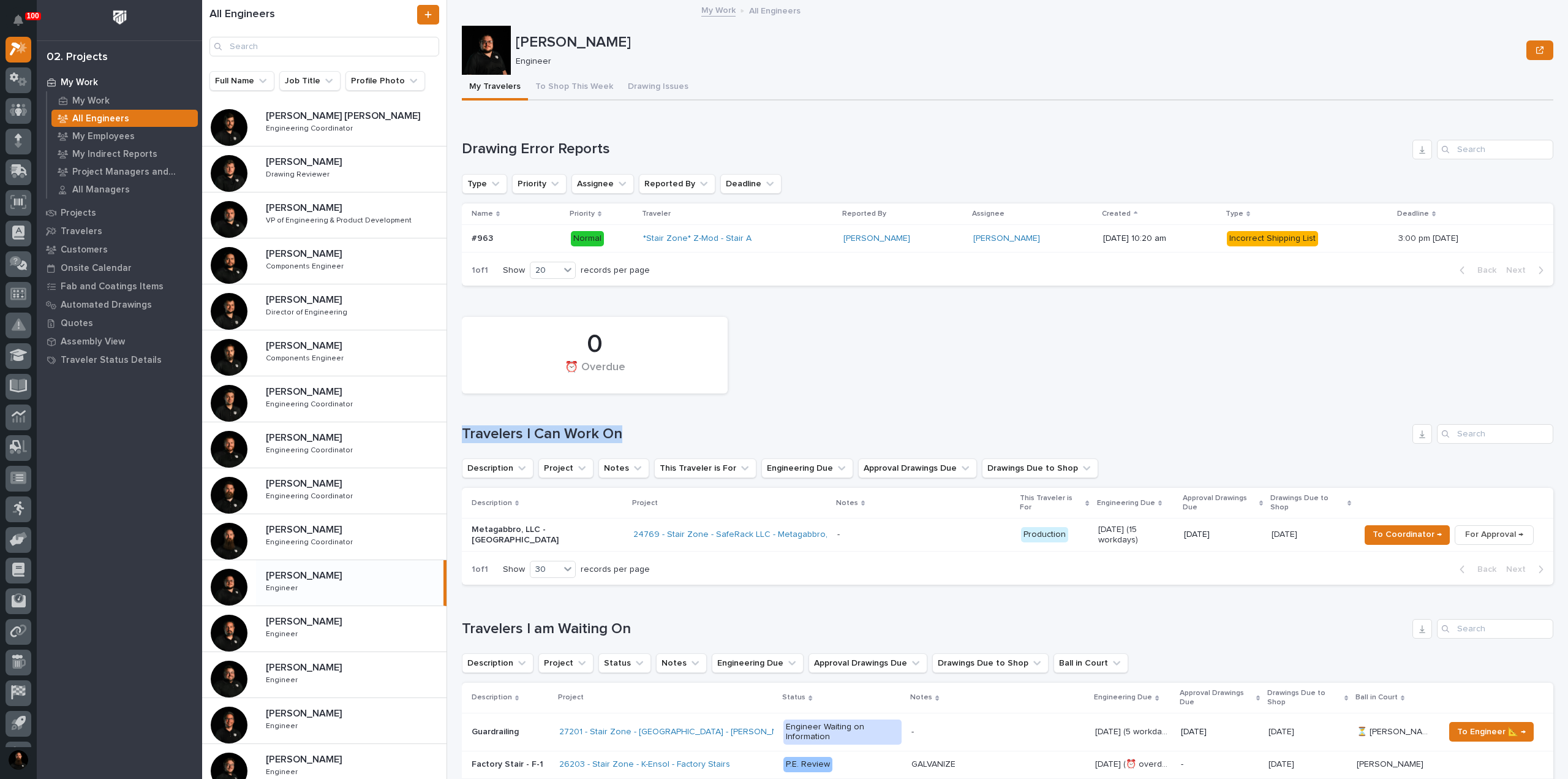
click at [577, 429] on h1 "Travelers I Can Work On" at bounding box center [934, 434] width 945 height 18
click at [578, 416] on div "0 ⏰ Overdue Travelers I Can Work On Description Project Notes This Traveler is …" at bounding box center [1007, 447] width 1091 height 274
click at [581, 48] on p "Caleb Kaufman" at bounding box center [1018, 42] width 1006 height 18
drag, startPoint x: 581, startPoint y: 48, endPoint x: 591, endPoint y: 54, distance: 11.7
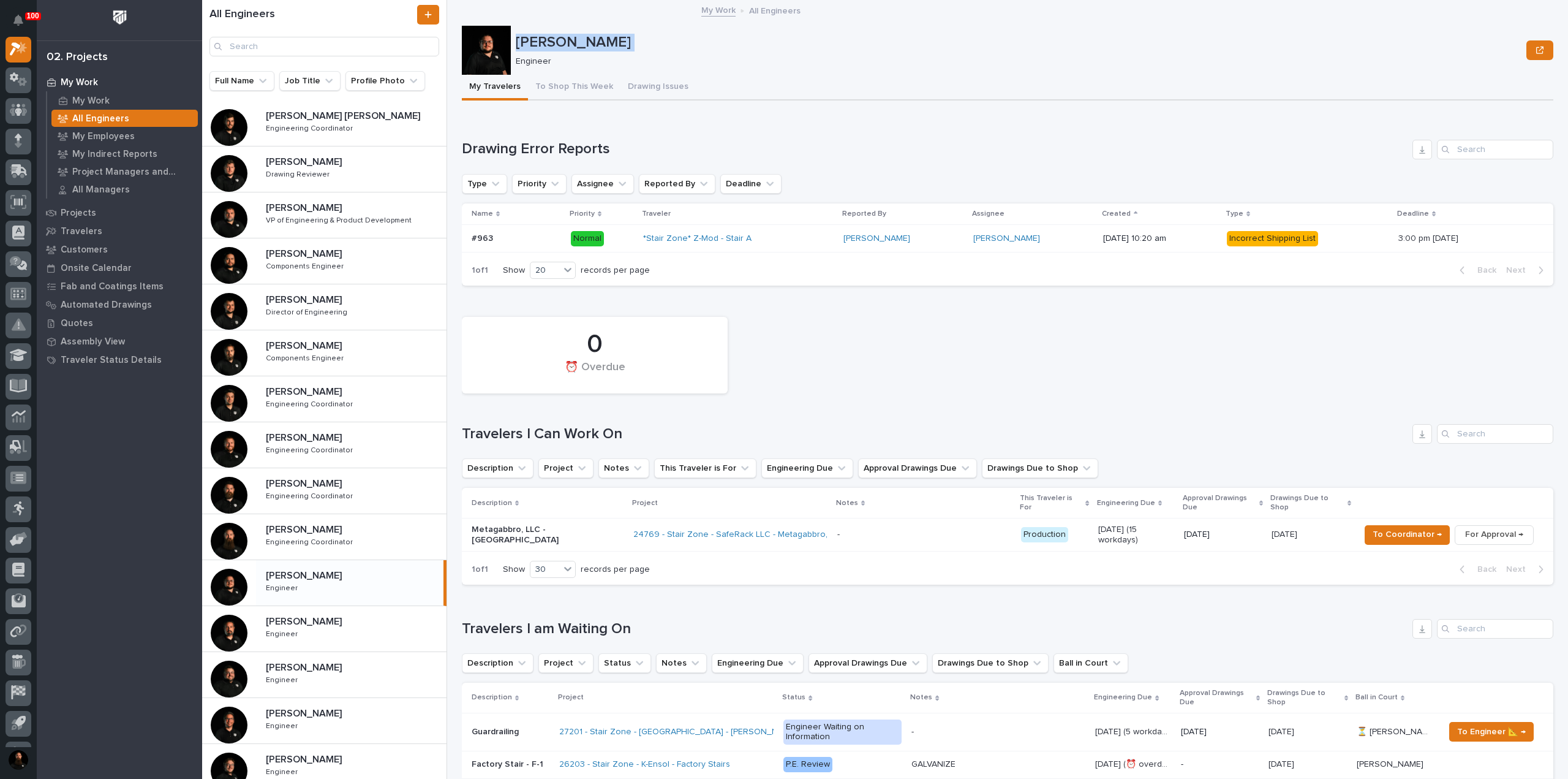
click at [586, 50] on p "Caleb Kaufman" at bounding box center [1018, 42] width 1006 height 18
drag, startPoint x: 593, startPoint y: 57, endPoint x: 612, endPoint y: 65, distance: 20.6
click at [593, 58] on p "Engineer" at bounding box center [1017, 62] width 1001 height 10
click at [556, 151] on h1 "Drawing Error Reports" at bounding box center [934, 149] width 945 height 18
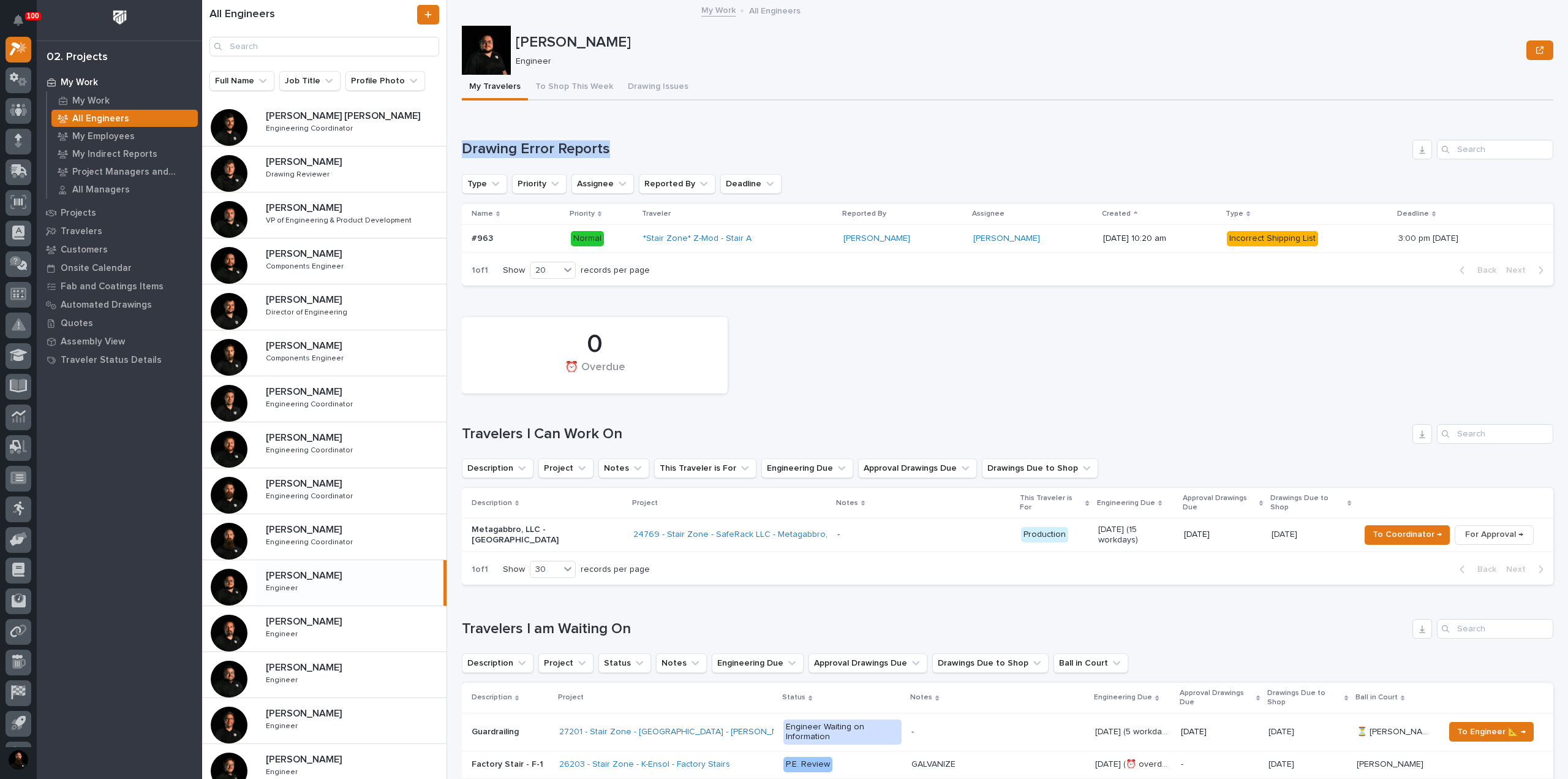
drag, startPoint x: 556, startPoint y: 151, endPoint x: 558, endPoint y: 134, distance: 17.1
click at [556, 150] on h1 "Drawing Error Reports" at bounding box center [934, 149] width 945 height 18
click at [559, 134] on div "Loading... Saving… Drawing Error Reports Type Priority Assignee Reported By Dea…" at bounding box center [1007, 205] width 1091 height 180
click at [555, 126] on div "Loading... Saving… Drawing Error Reports Type Priority Assignee Reported By Dea…" at bounding box center [1007, 205] width 1091 height 180
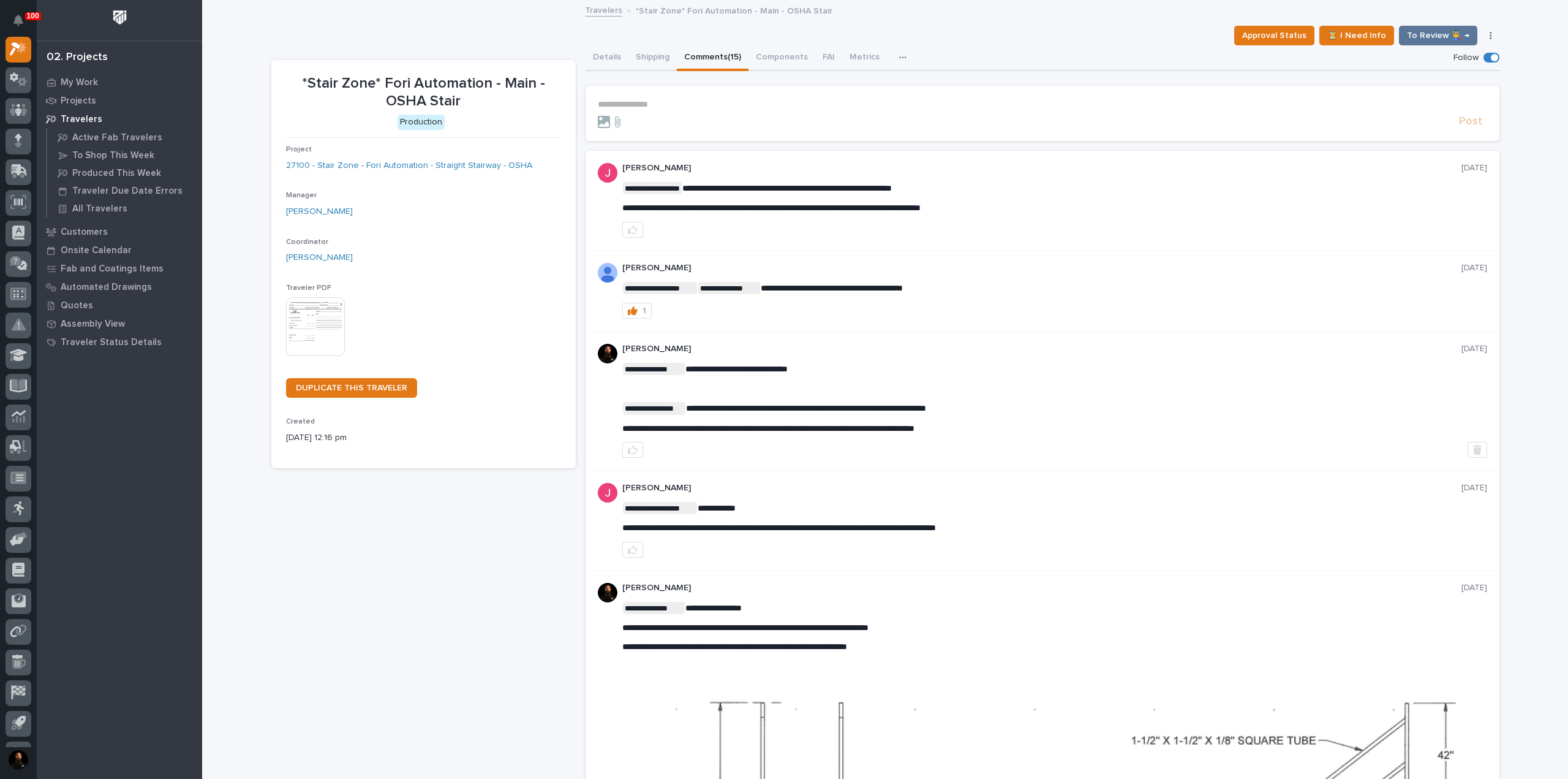
click at [708, 210] on span "**********" at bounding box center [771, 208] width 298 height 9
click at [999, 179] on div "**********" at bounding box center [1054, 200] width 865 height 75
click at [921, 208] on span "**********" at bounding box center [771, 208] width 298 height 9
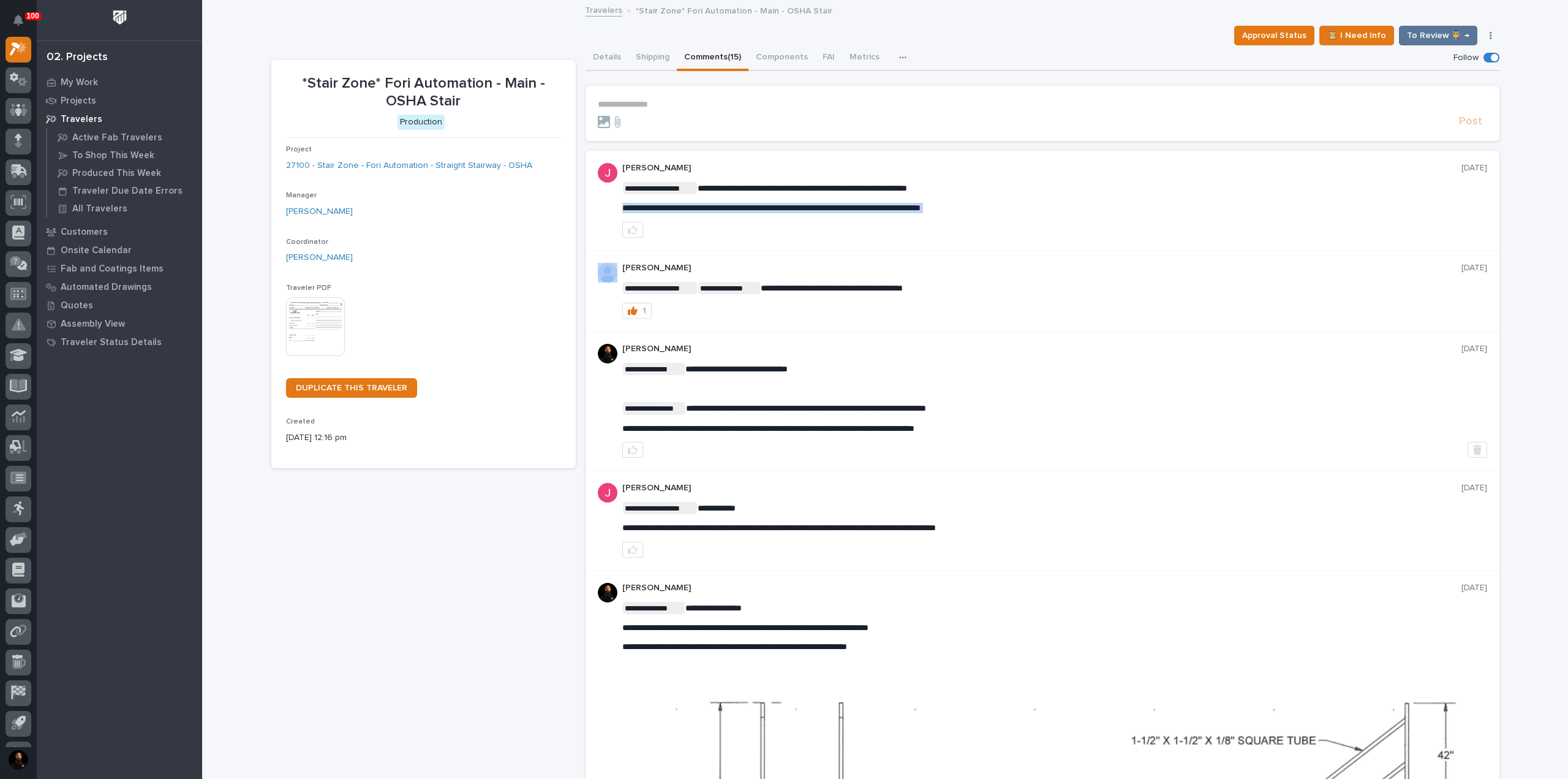
copy div "**********"
click at [987, 176] on div "**********" at bounding box center [1054, 200] width 865 height 75
